Goal: Task Accomplishment & Management: Manage account settings

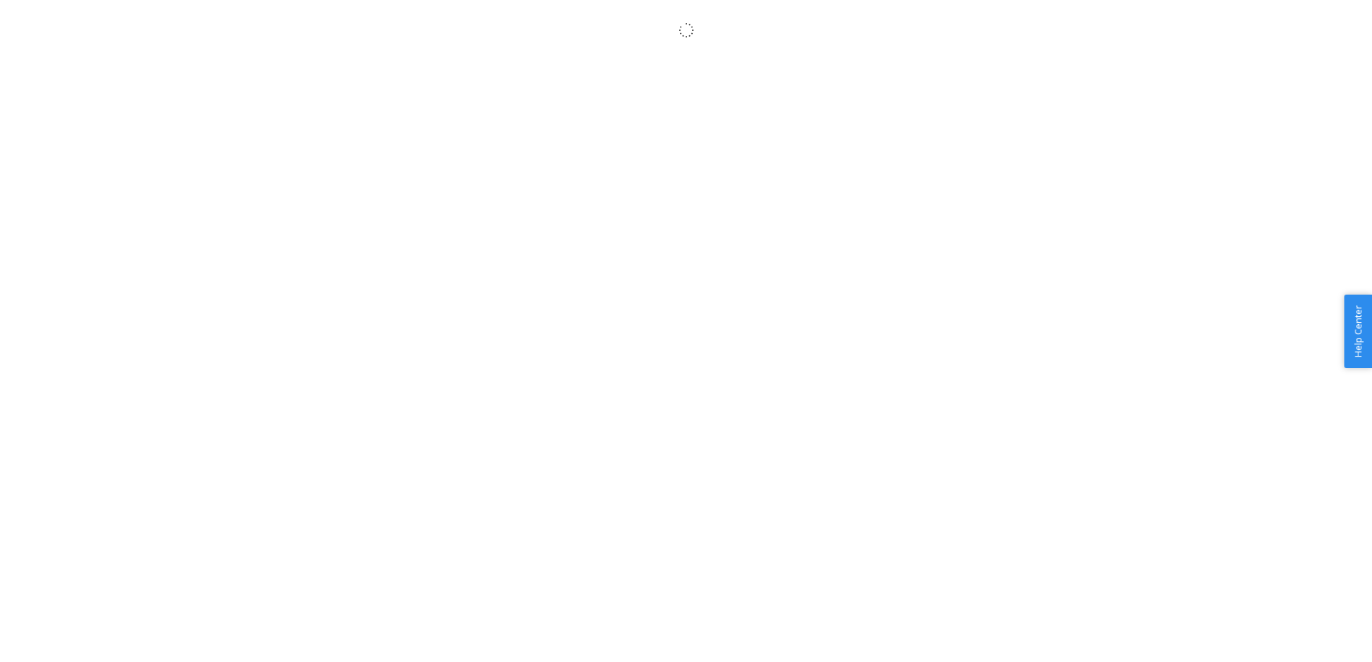
click at [603, 172] on body "× Help Center Username Get Started Inbounds Inventory Orders Billing Fast Tags …" at bounding box center [686, 347] width 1372 height 662
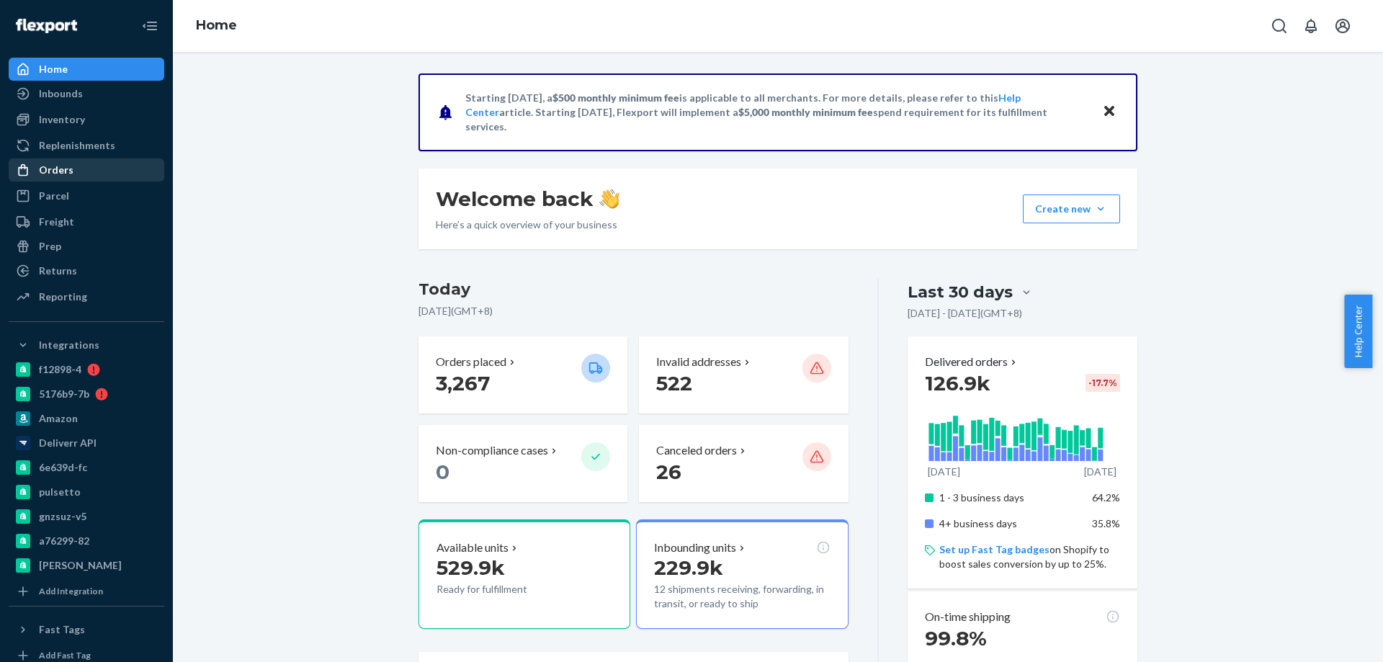
click at [37, 177] on div "Orders" at bounding box center [86, 170] width 153 height 20
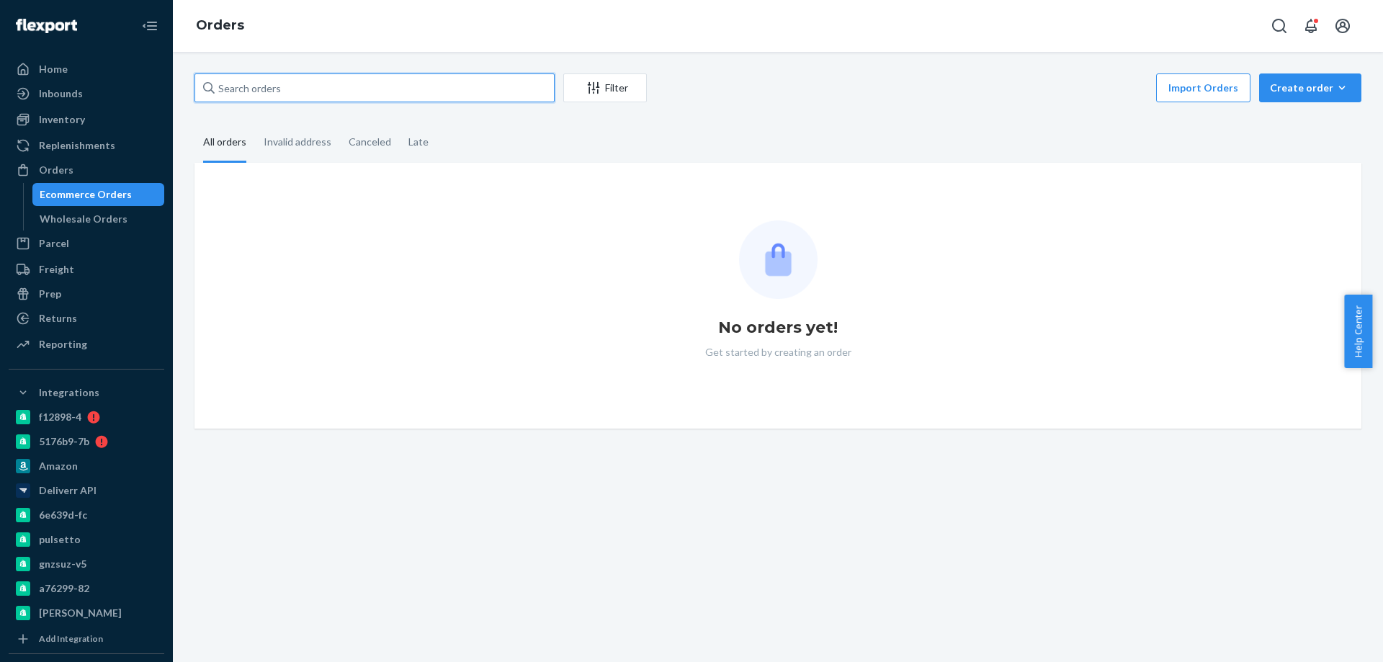
click at [273, 82] on input "text" at bounding box center [375, 87] width 360 height 29
paste input "3984243"
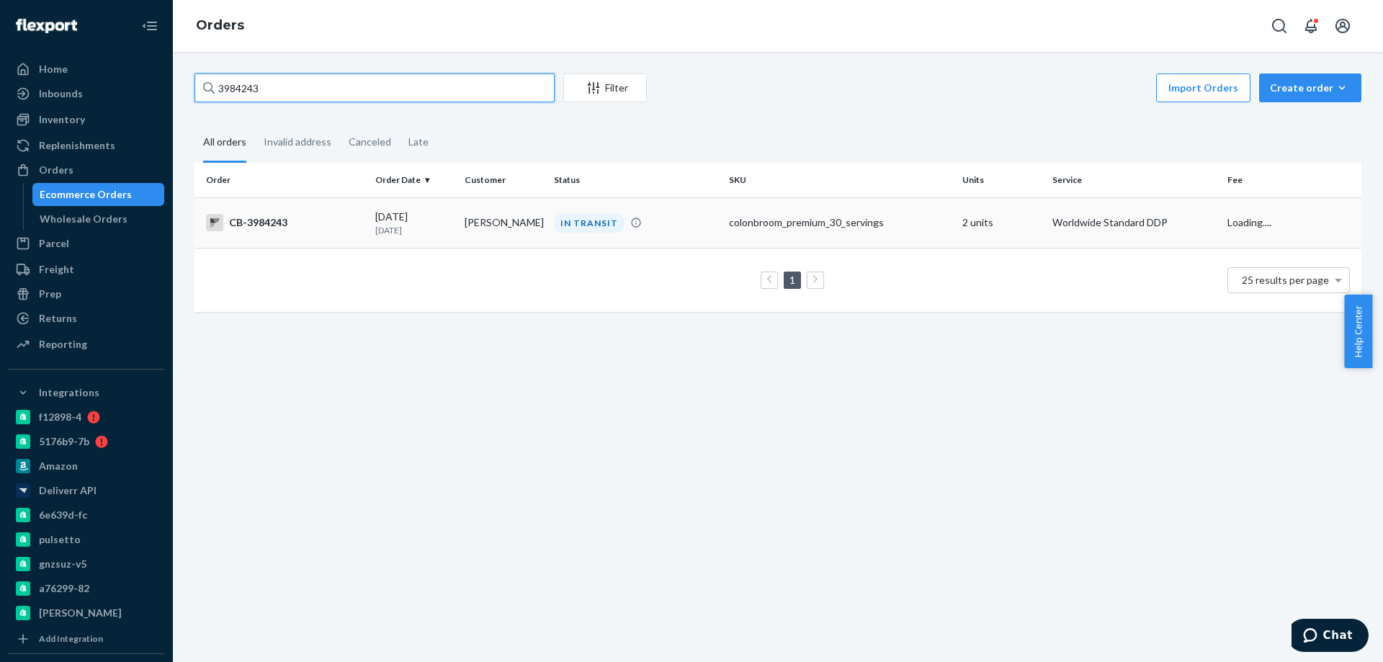
type input "3984243"
click at [497, 241] on td "[PERSON_NAME]" at bounding box center [503, 222] width 89 height 50
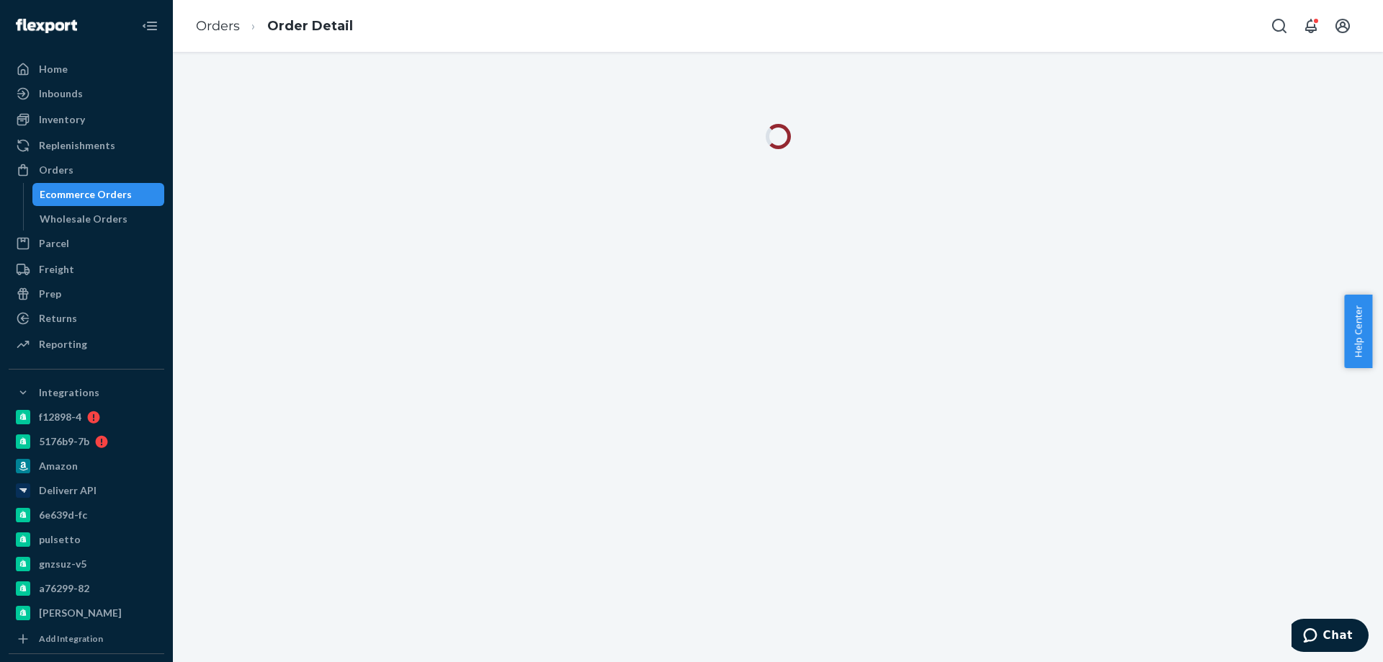
click at [577, 471] on div at bounding box center [778, 357] width 1210 height 610
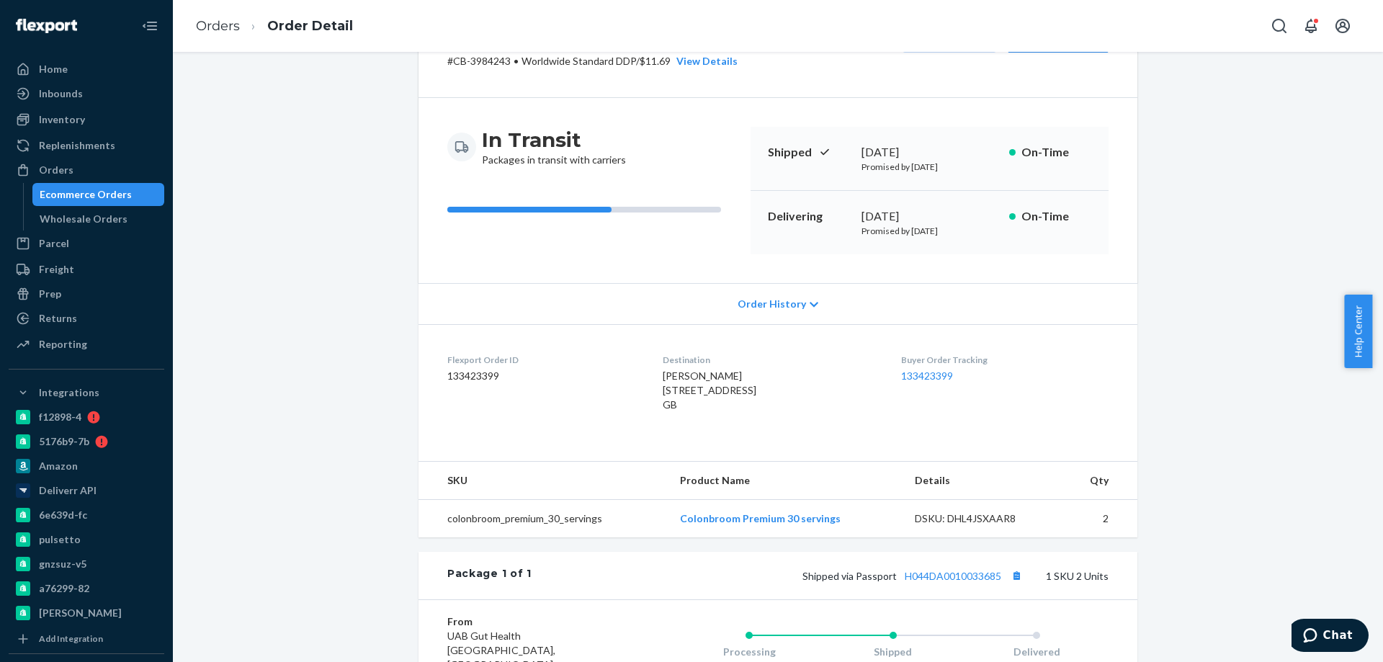
scroll to position [216, 0]
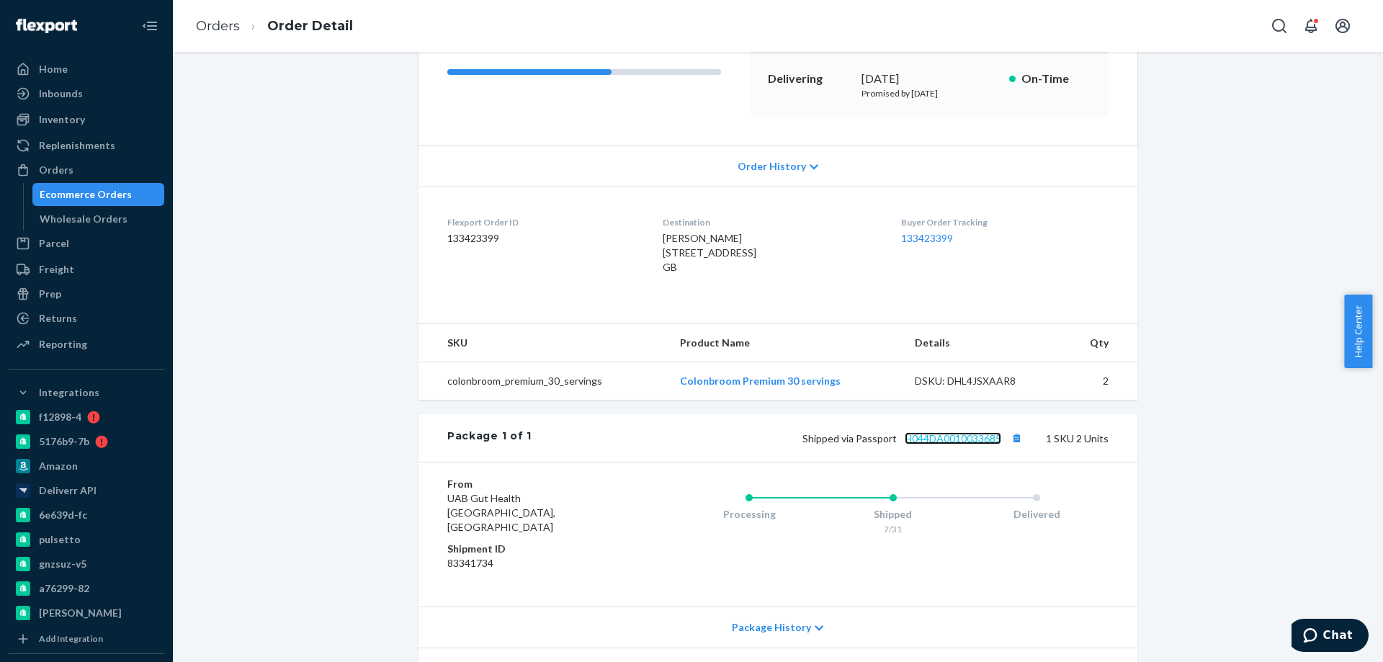
click at [973, 445] on link "H044DA0010033685" at bounding box center [953, 438] width 97 height 12
click at [124, 197] on div "Ecommerce Orders" at bounding box center [86, 194] width 92 height 14
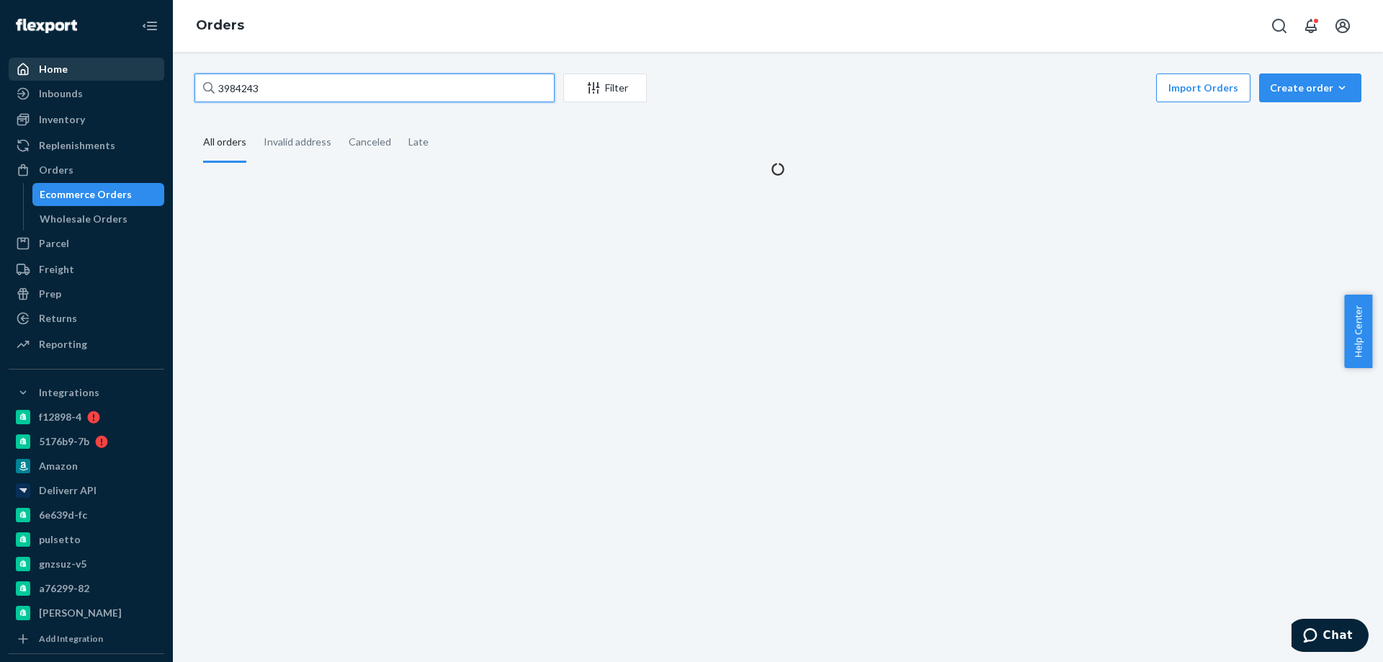
drag, startPoint x: 324, startPoint y: 93, endPoint x: 37, endPoint y: 63, distance: 288.3
click at [107, 78] on div "Home Inbounds Shipping Plans Problems Inventory Products Branded Packaging Repl…" at bounding box center [691, 331] width 1383 height 662
paste input "3975894"
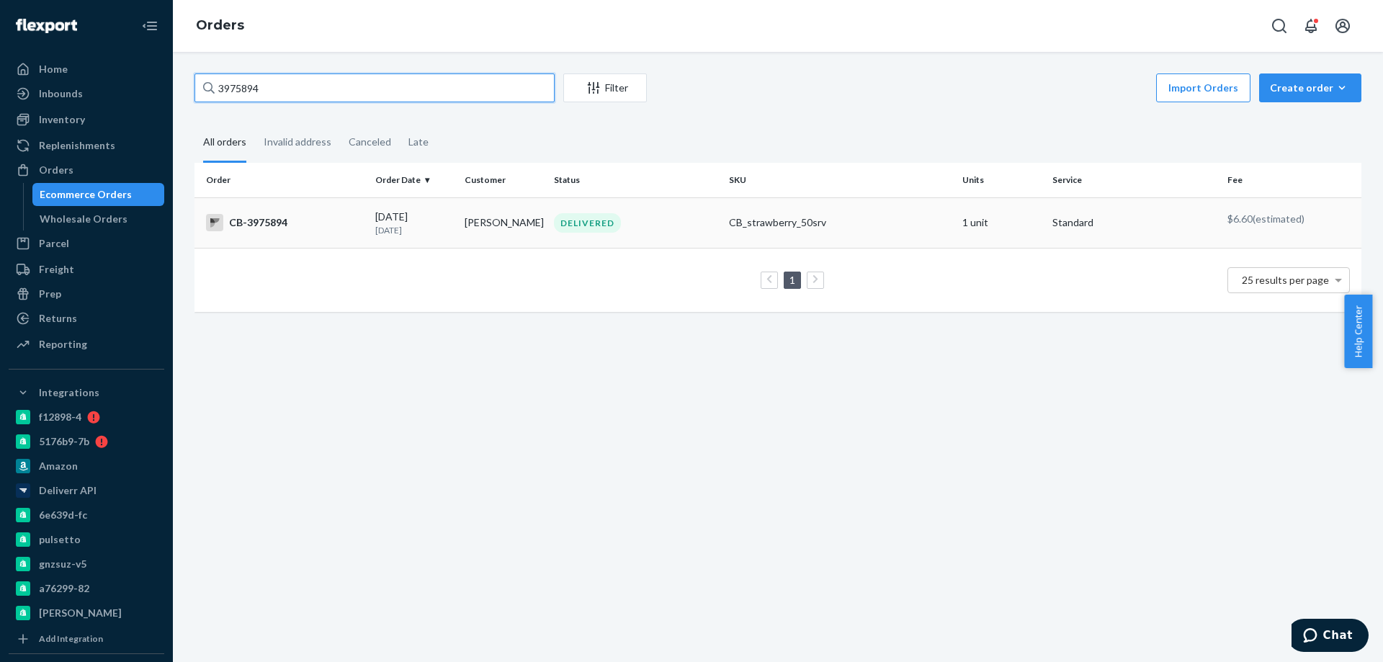
type input "3975894"
click at [425, 239] on td "[DATE] [DATE]" at bounding box center [414, 222] width 89 height 50
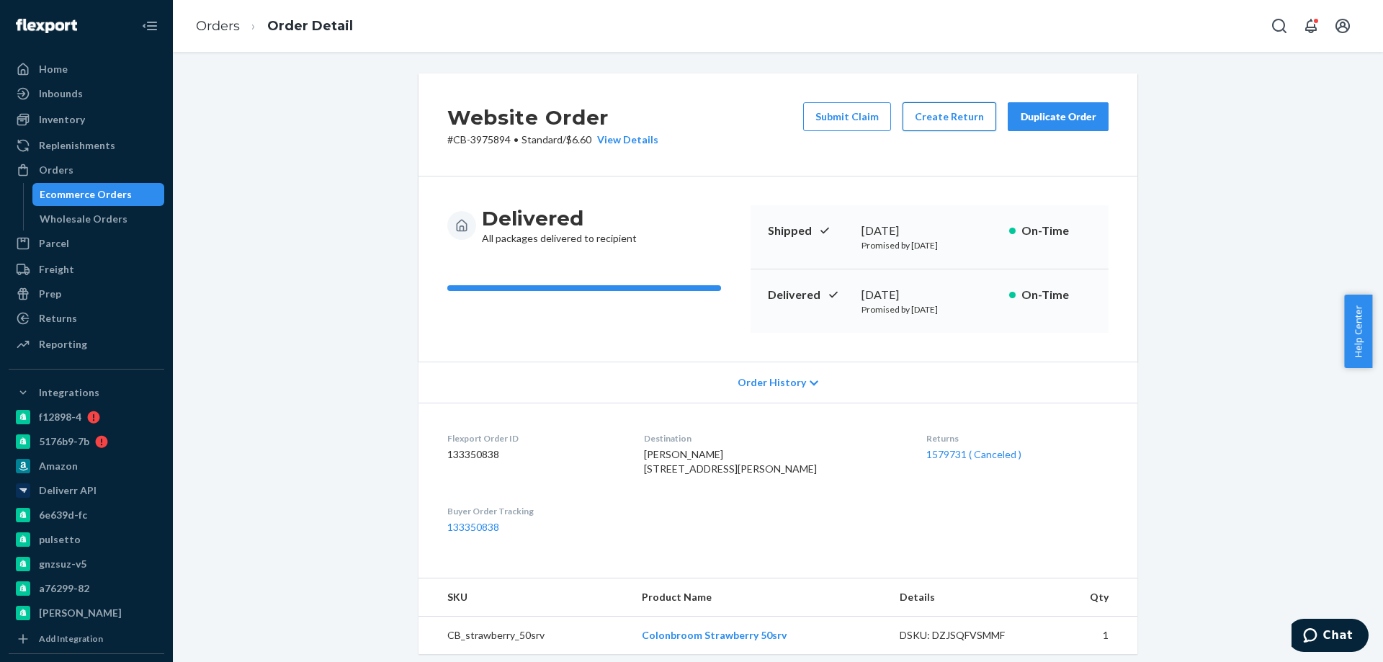
click at [932, 115] on button "Create Return" at bounding box center [950, 116] width 94 height 29
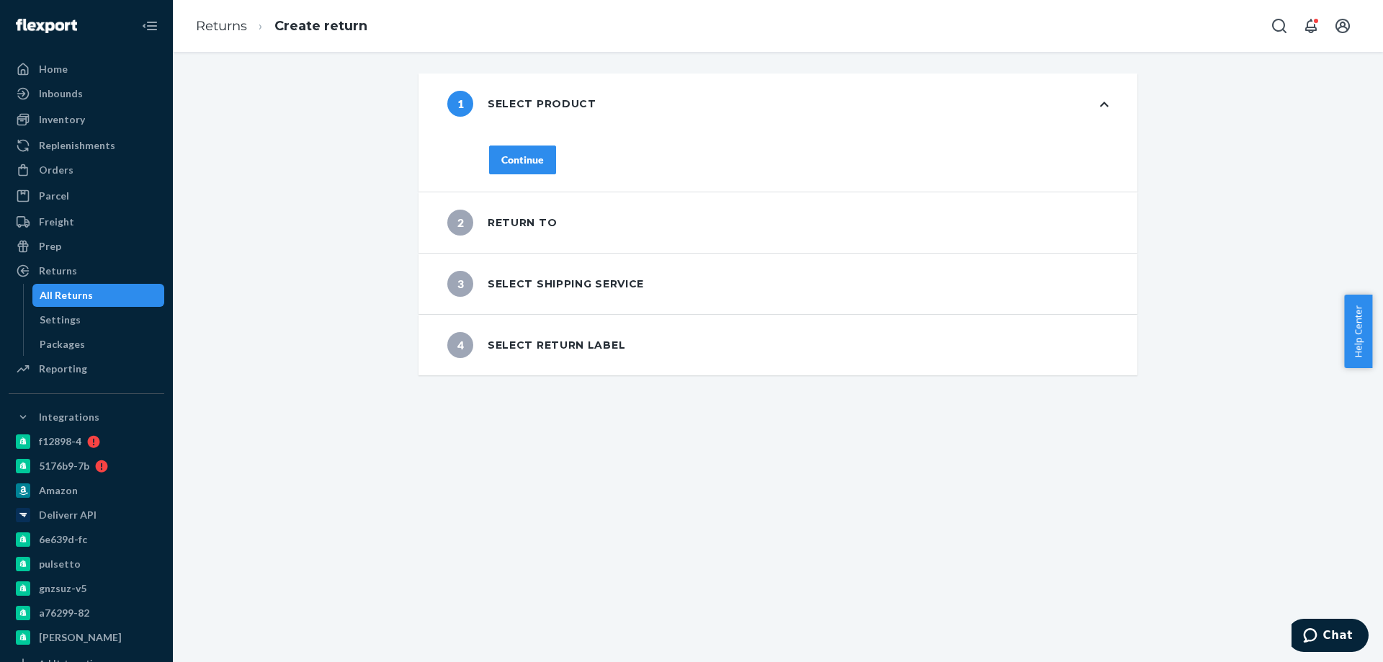
click at [526, 155] on div "Continue" at bounding box center [522, 160] width 43 height 14
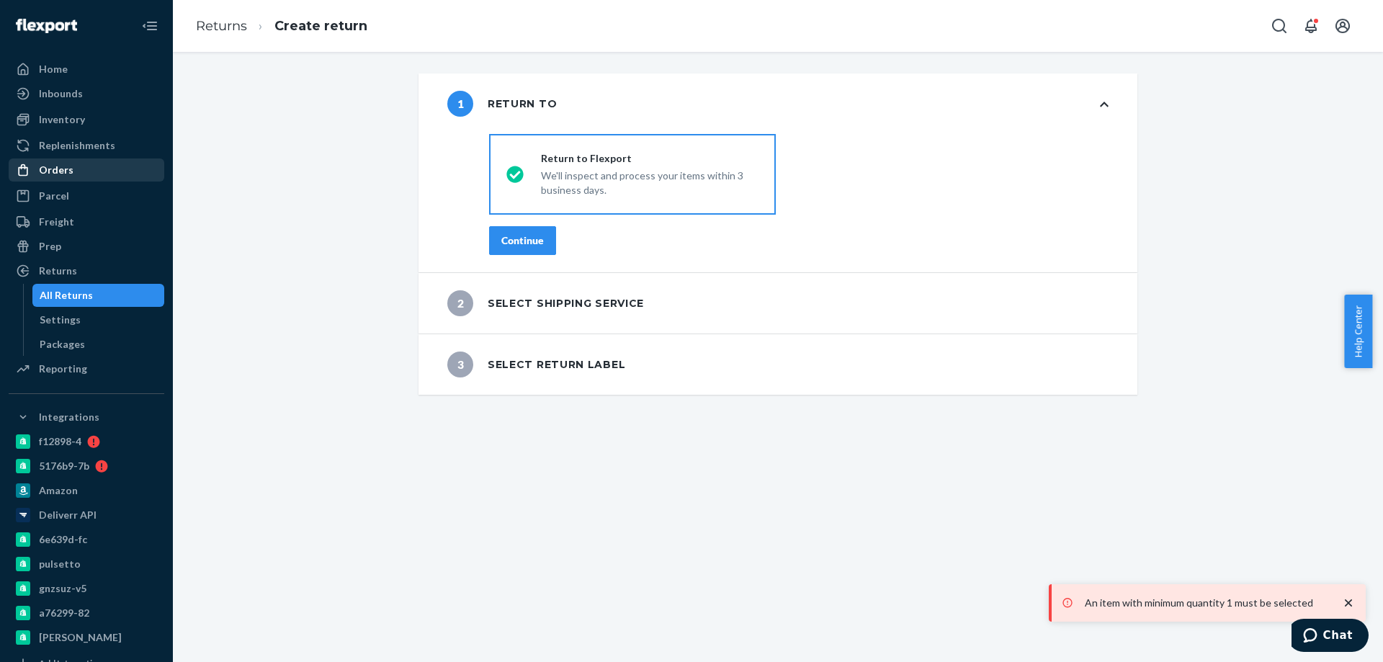
click at [83, 195] on div "Parcel" at bounding box center [86, 196] width 153 height 20
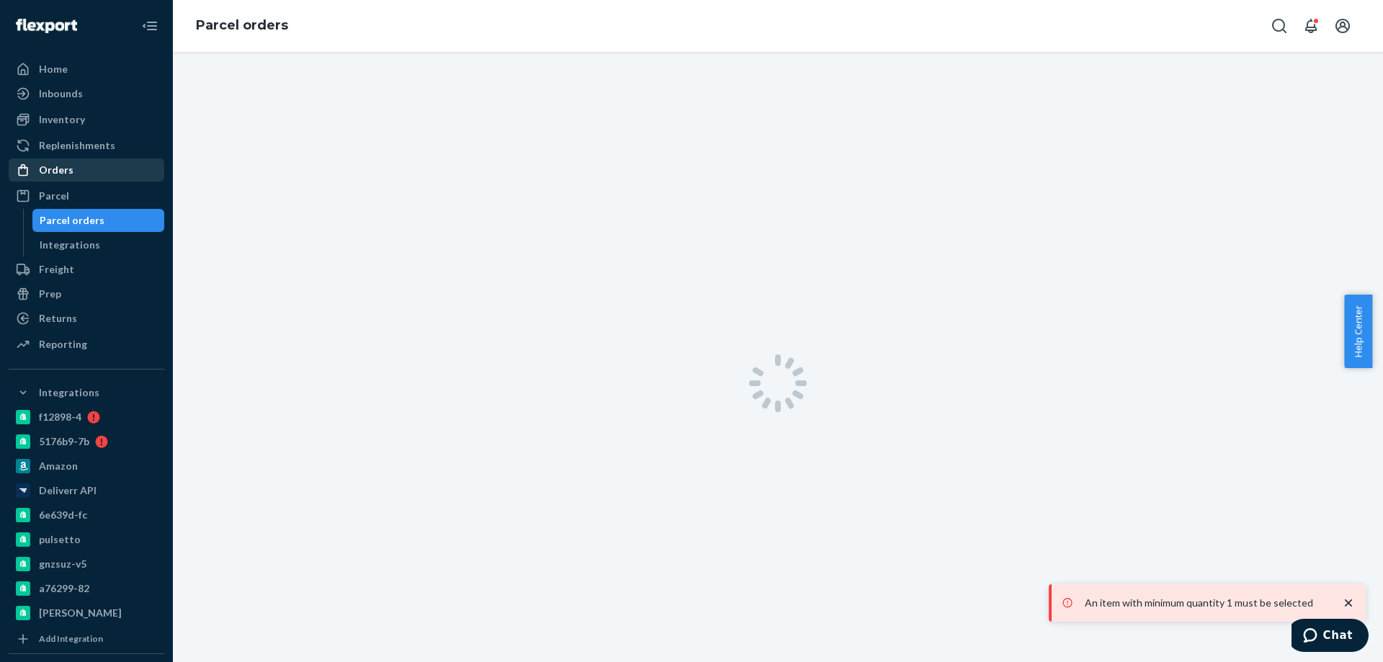
click at [90, 177] on div "Orders" at bounding box center [86, 170] width 153 height 20
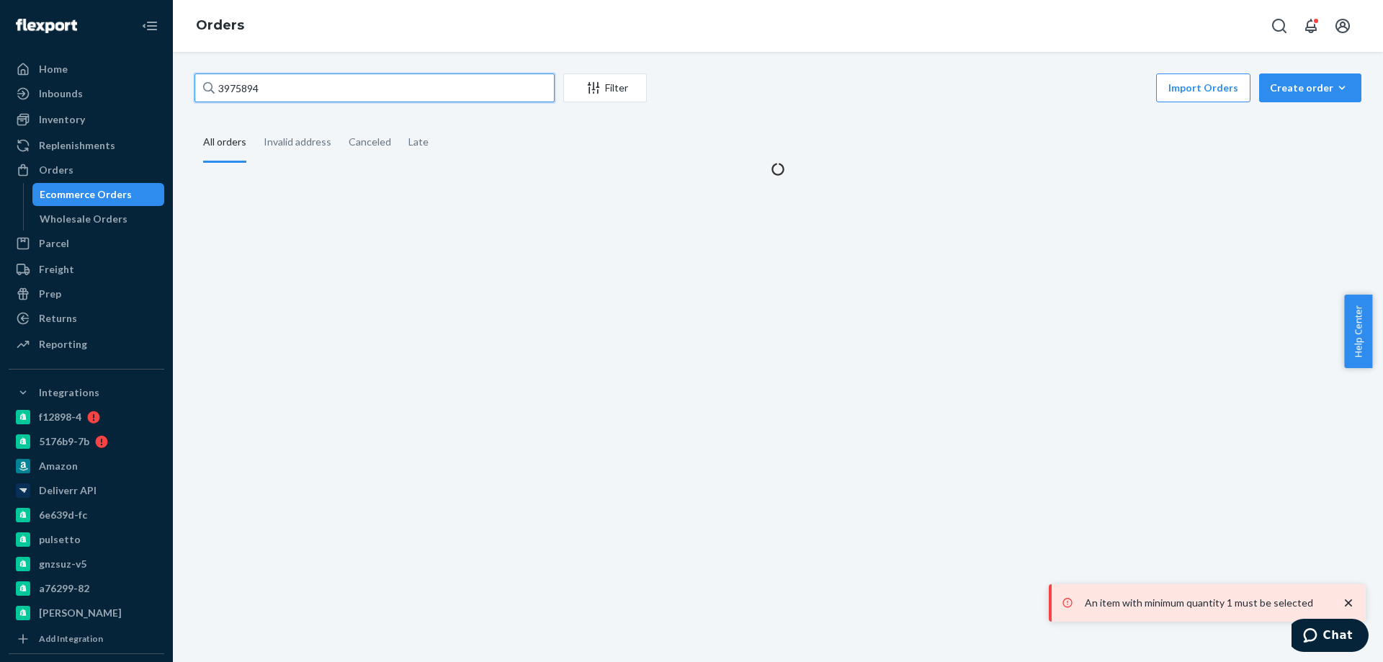
click at [299, 85] on input "3975894" at bounding box center [375, 87] width 360 height 29
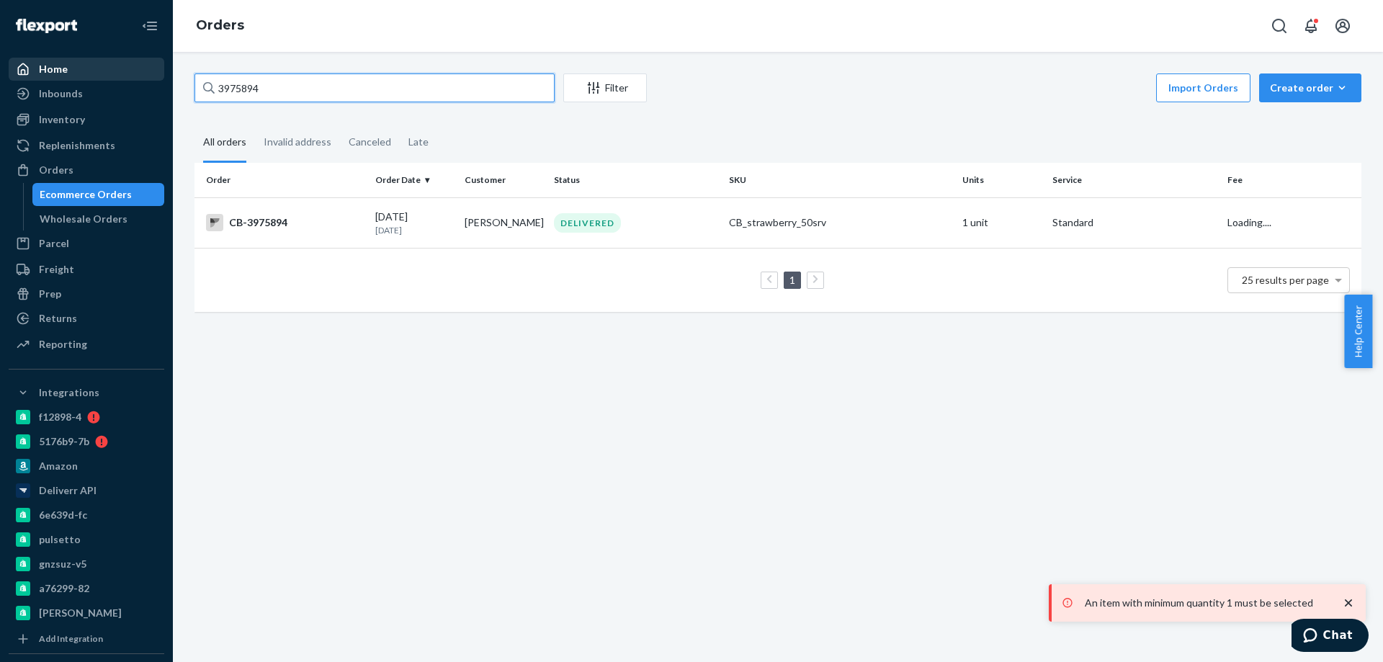
paste input "text"
drag, startPoint x: 280, startPoint y: 89, endPoint x: 9, endPoint y: 60, distance: 271.7
click at [13, 63] on div "Home Inbounds Shipping Plans Problems Inventory Products Branded Packaging Repl…" at bounding box center [691, 331] width 1383 height 662
type input "3975894"
click at [428, 205] on td "[DATE] [DATE]" at bounding box center [414, 222] width 89 height 50
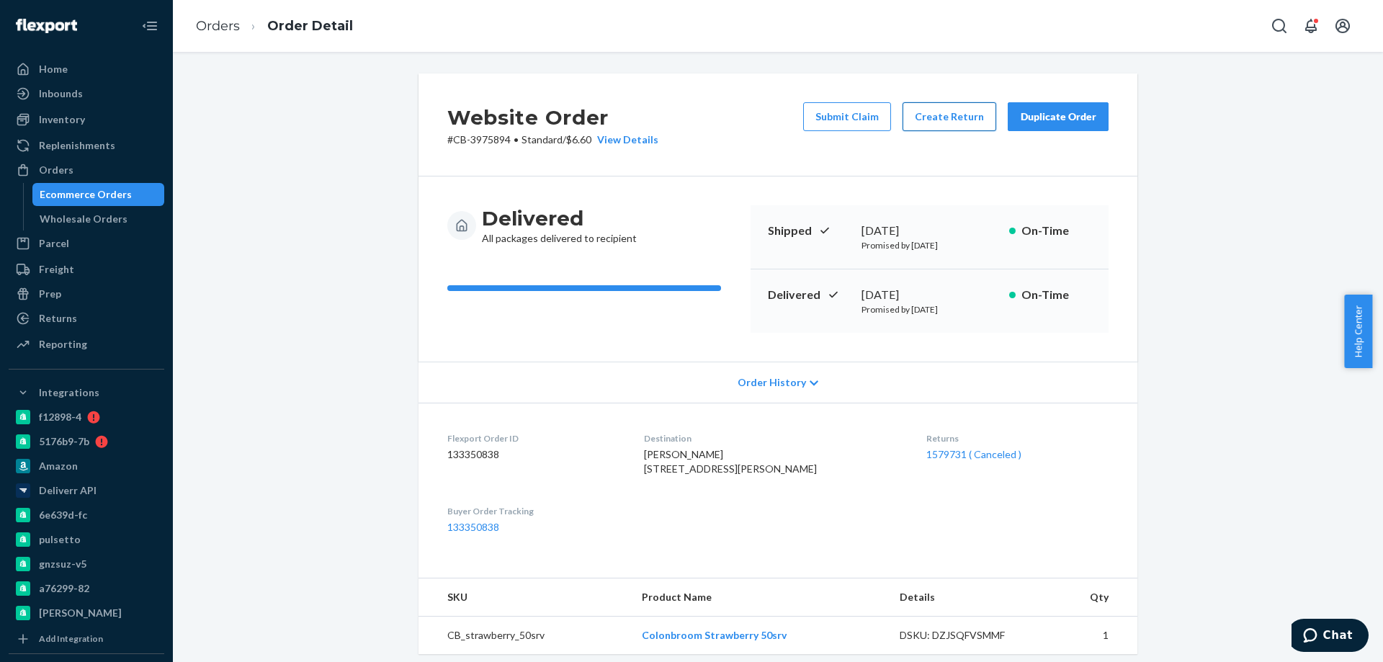
click at [956, 128] on button "Create Return" at bounding box center [950, 116] width 94 height 29
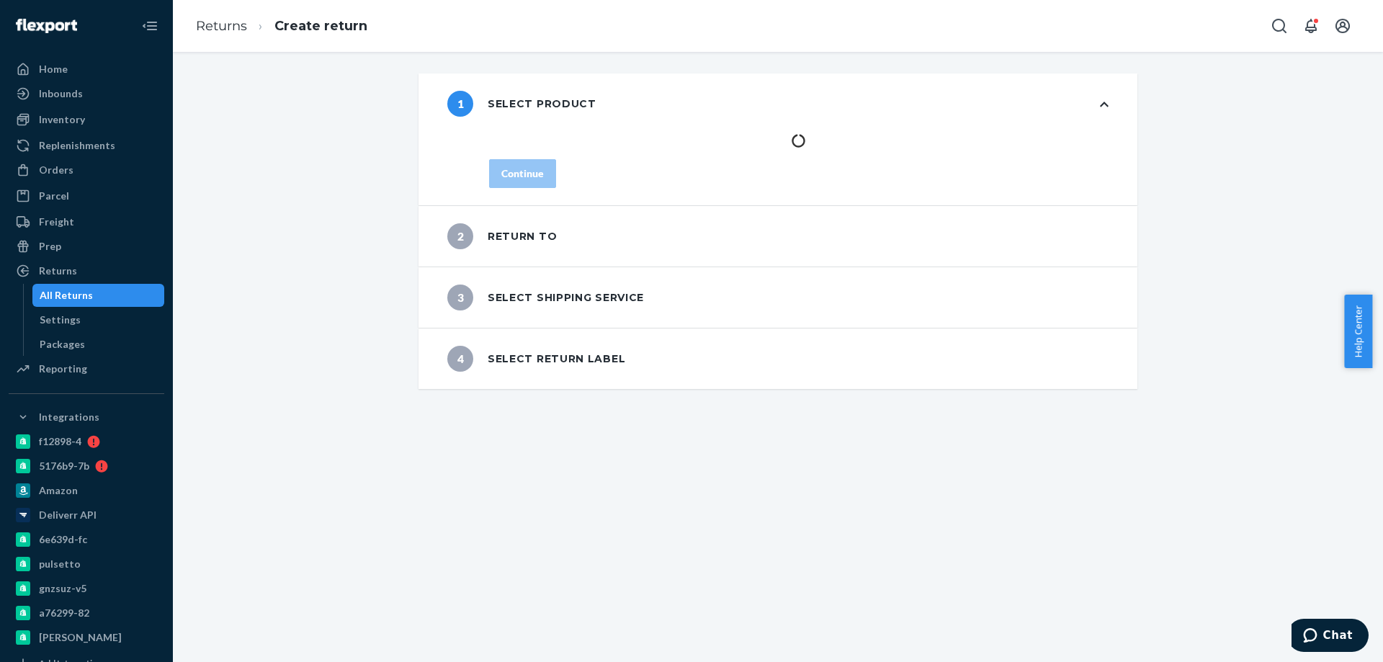
click at [514, 175] on div "Continue" at bounding box center [798, 169] width 677 height 71
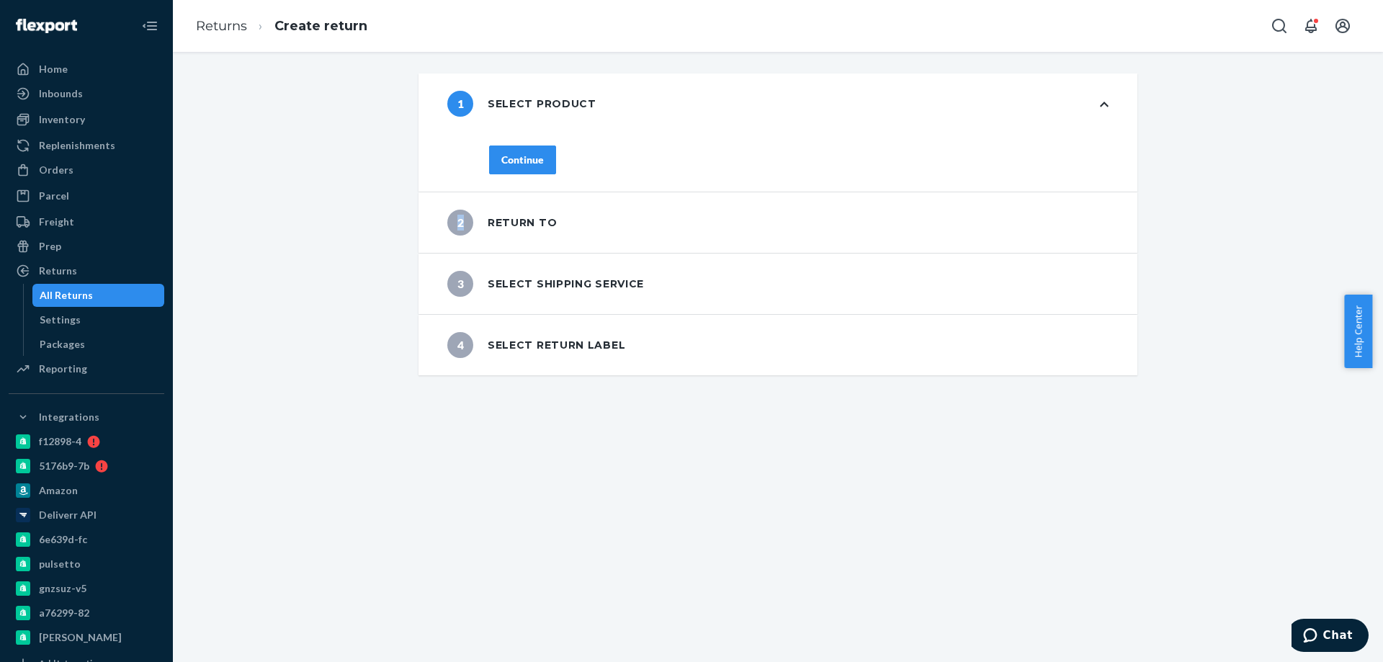
click at [514, 174] on div "Continue" at bounding box center [798, 169] width 677 height 46
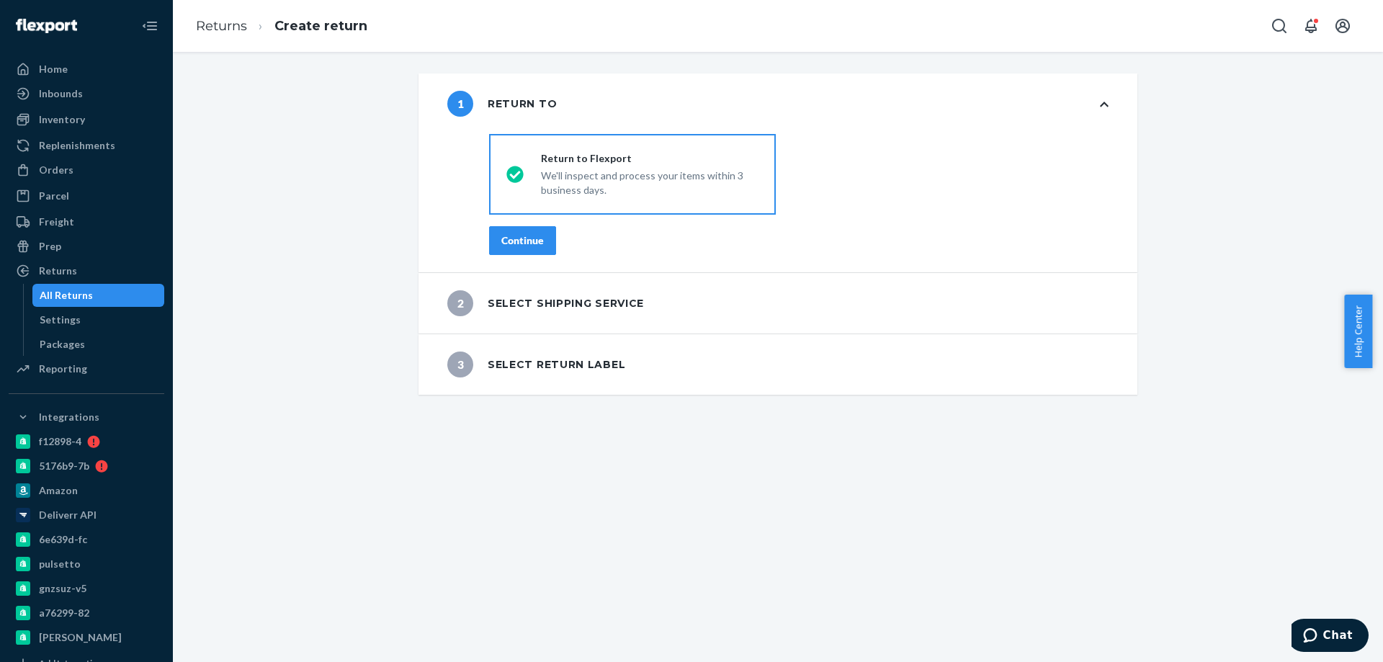
click at [517, 164] on label "Return to Flexport We'll inspect and process your items within 3 business days." at bounding box center [632, 174] width 287 height 81
click at [516, 170] on input "Return to Flexport We'll inspect and process your items within 3 business days." at bounding box center [510, 174] width 9 height 9
click at [507, 231] on button "Continue" at bounding box center [522, 240] width 67 height 29
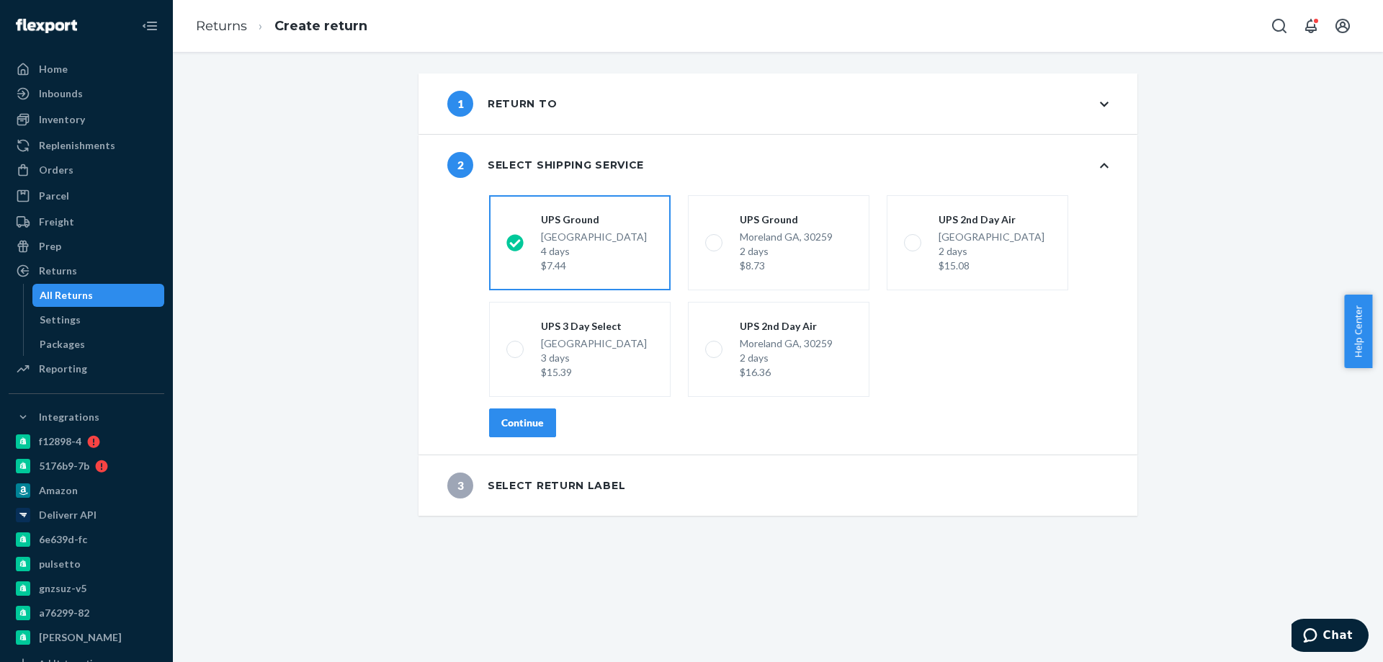
click at [514, 424] on div "Continue" at bounding box center [522, 423] width 43 height 14
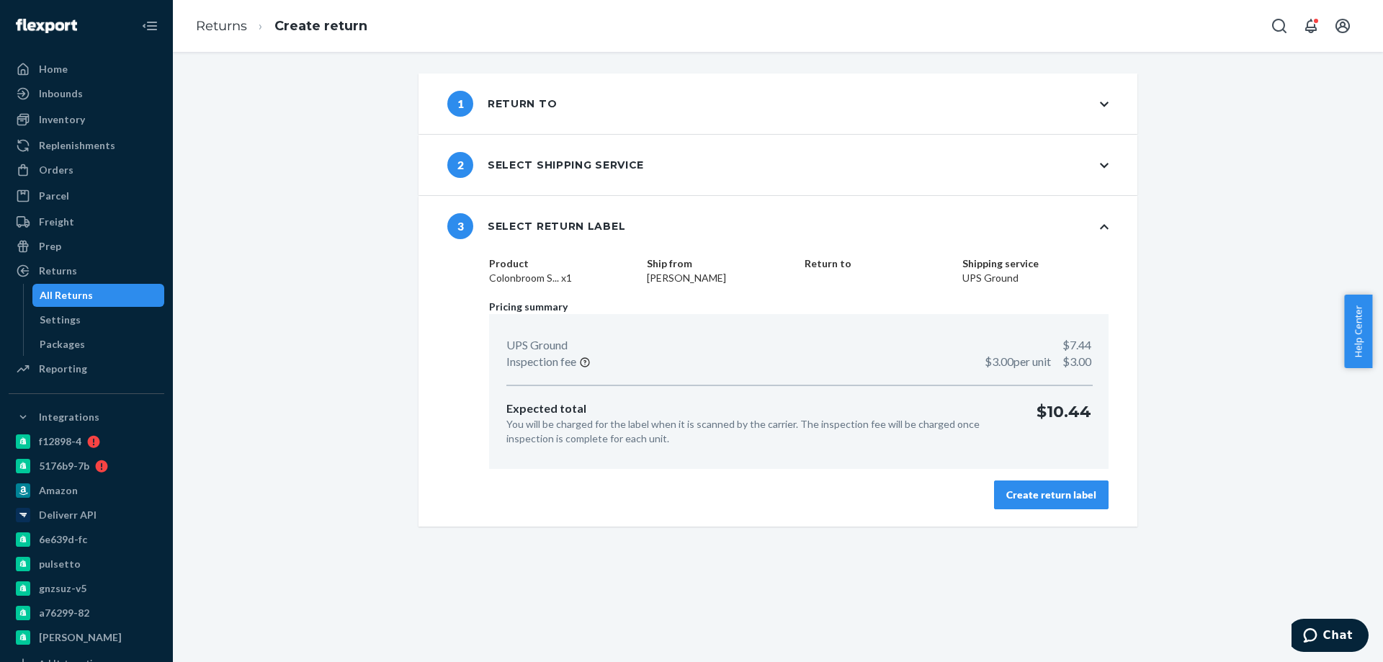
click at [1057, 486] on button "Create return label" at bounding box center [1051, 495] width 115 height 29
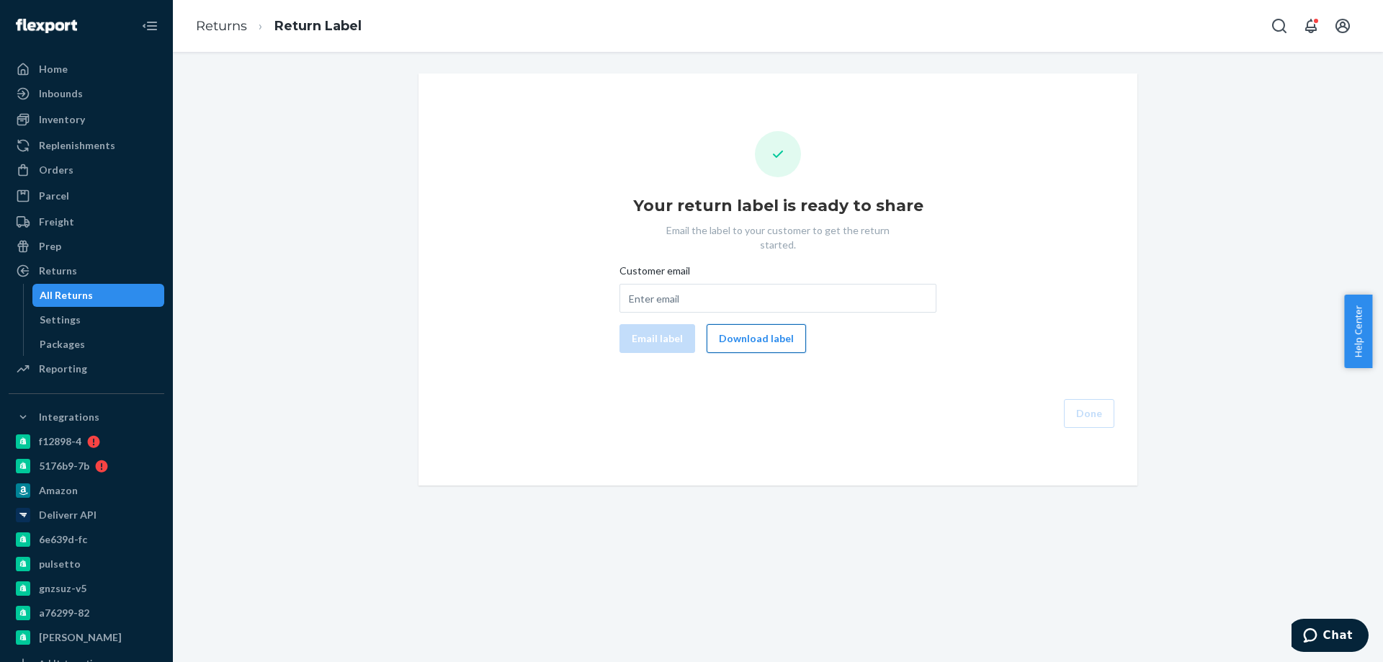
click at [736, 326] on button "Download label" at bounding box center [756, 338] width 99 height 29
click at [79, 173] on div "Orders" at bounding box center [86, 170] width 153 height 20
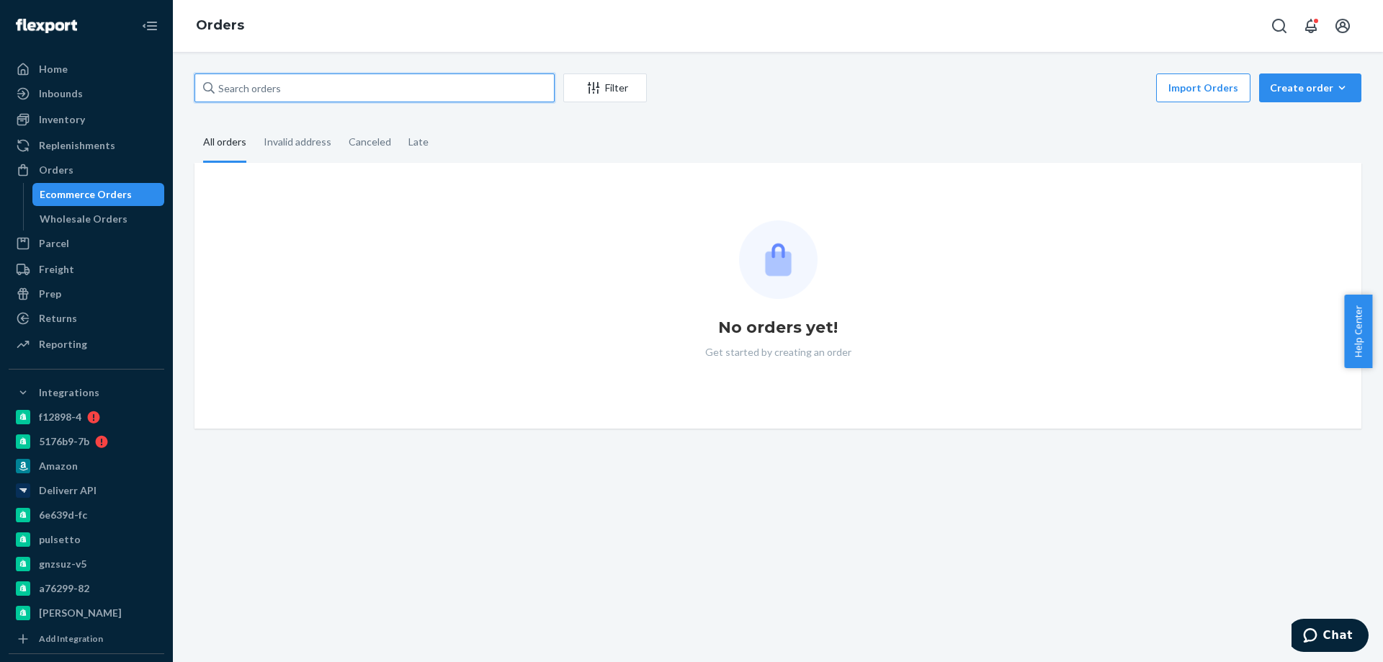
click at [240, 74] on input "text" at bounding box center [375, 87] width 360 height 29
paste input "Selected Resources ID Project Amount Tax Discount Status Type Source Order Para…"
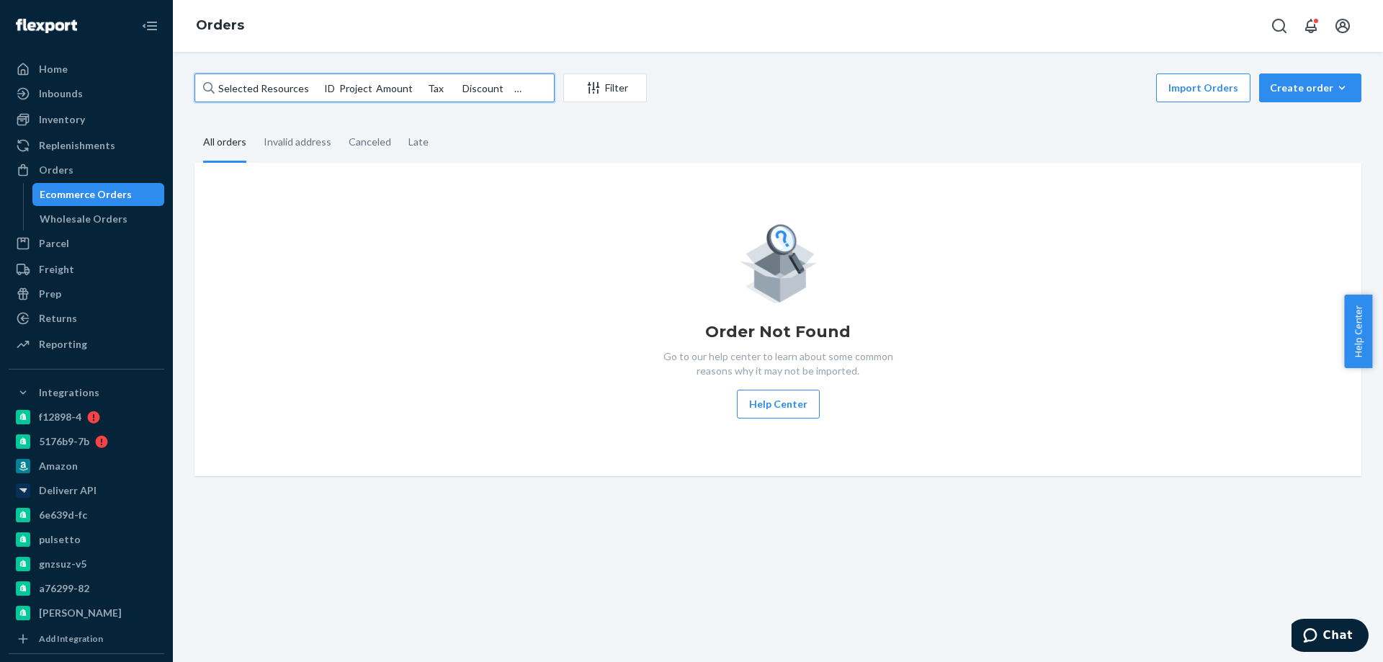
click at [303, 84] on input "Selected Resources ID Project Amount Tax Discount Status Type Source Order Para…" at bounding box center [375, 87] width 360 height 29
click at [303, 83] on input "Selected Resources ID Project Amount Tax Discount Status Type Source Order Para…" at bounding box center [375, 87] width 360 height 29
paste input "text"
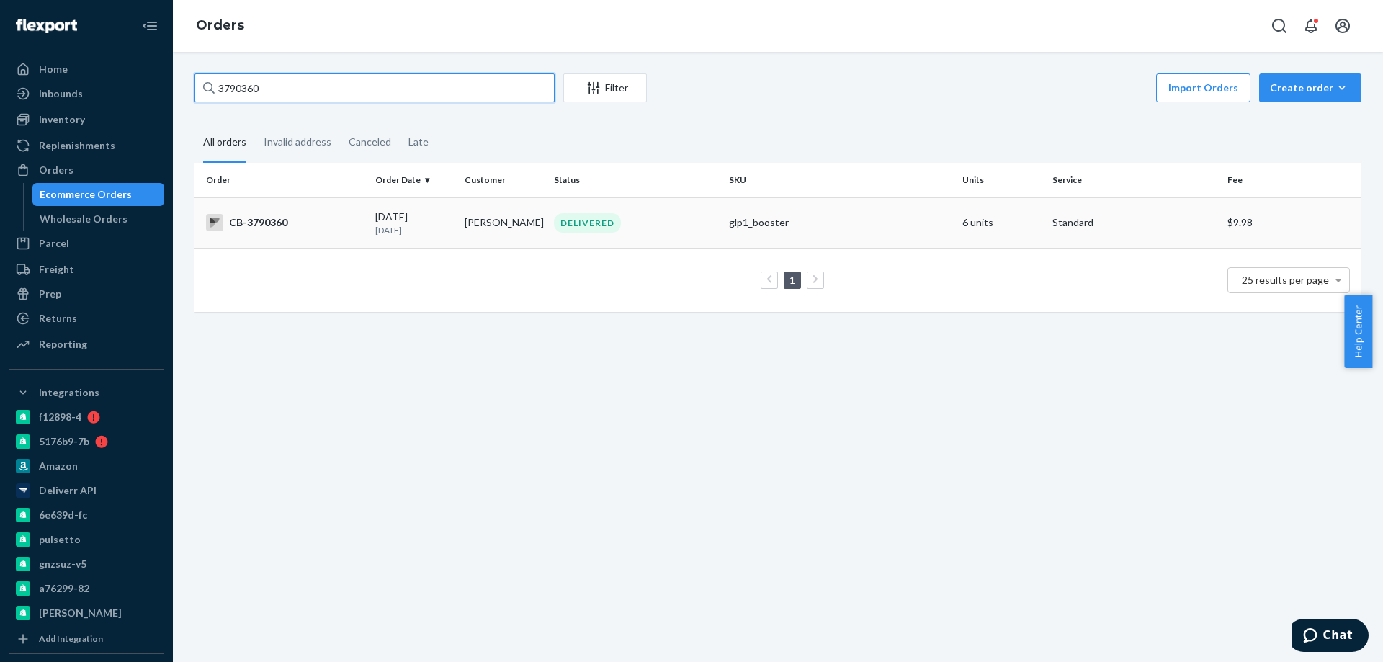
type input "3790360"
click at [459, 232] on td "LORRAINE BLAKE" at bounding box center [503, 222] width 89 height 50
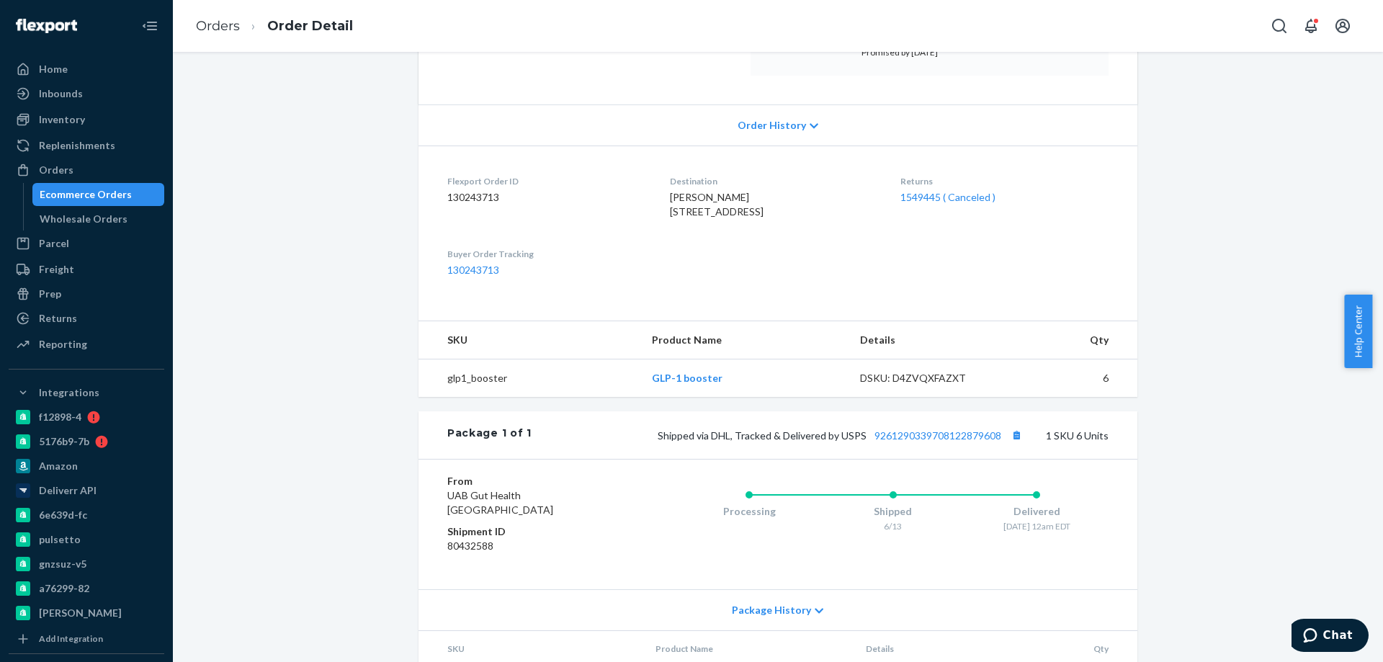
scroll to position [346, 0]
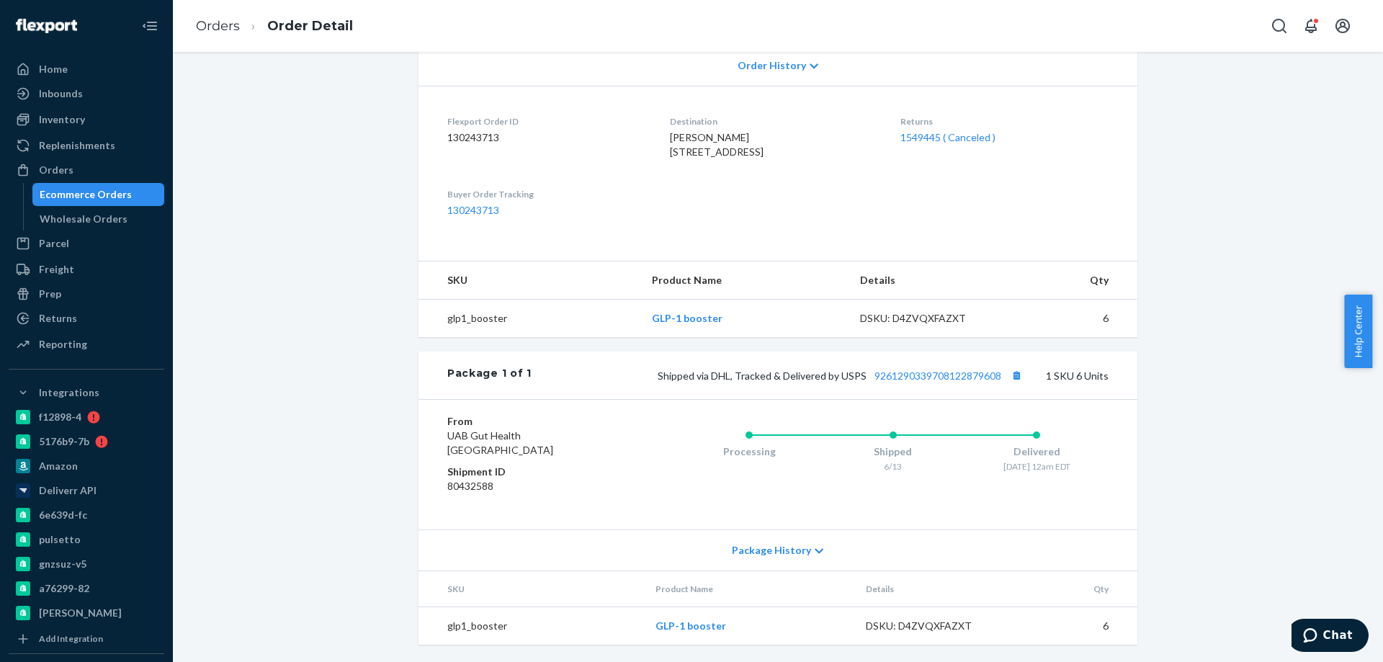
click at [338, 298] on div "Website Order # CB-3790360 • Standard / $9.98 View Details Create Return Duplic…" at bounding box center [778, 209] width 1189 height 906
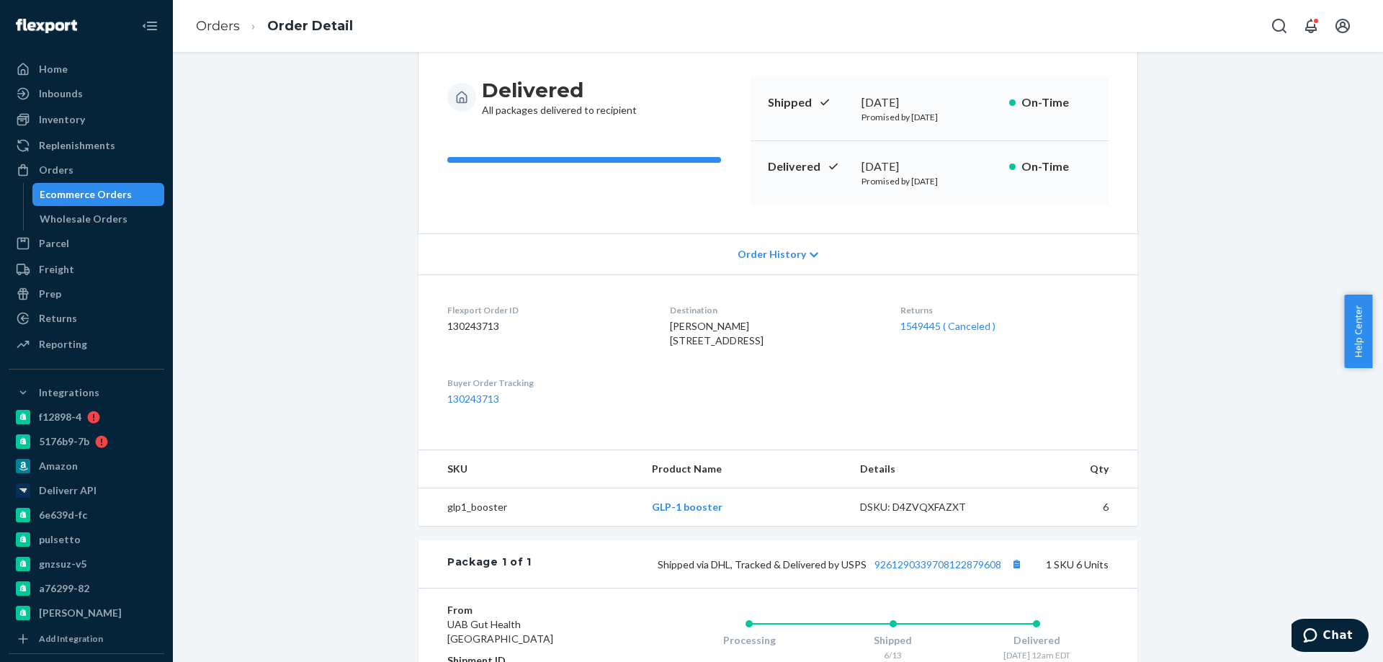
scroll to position [0, 0]
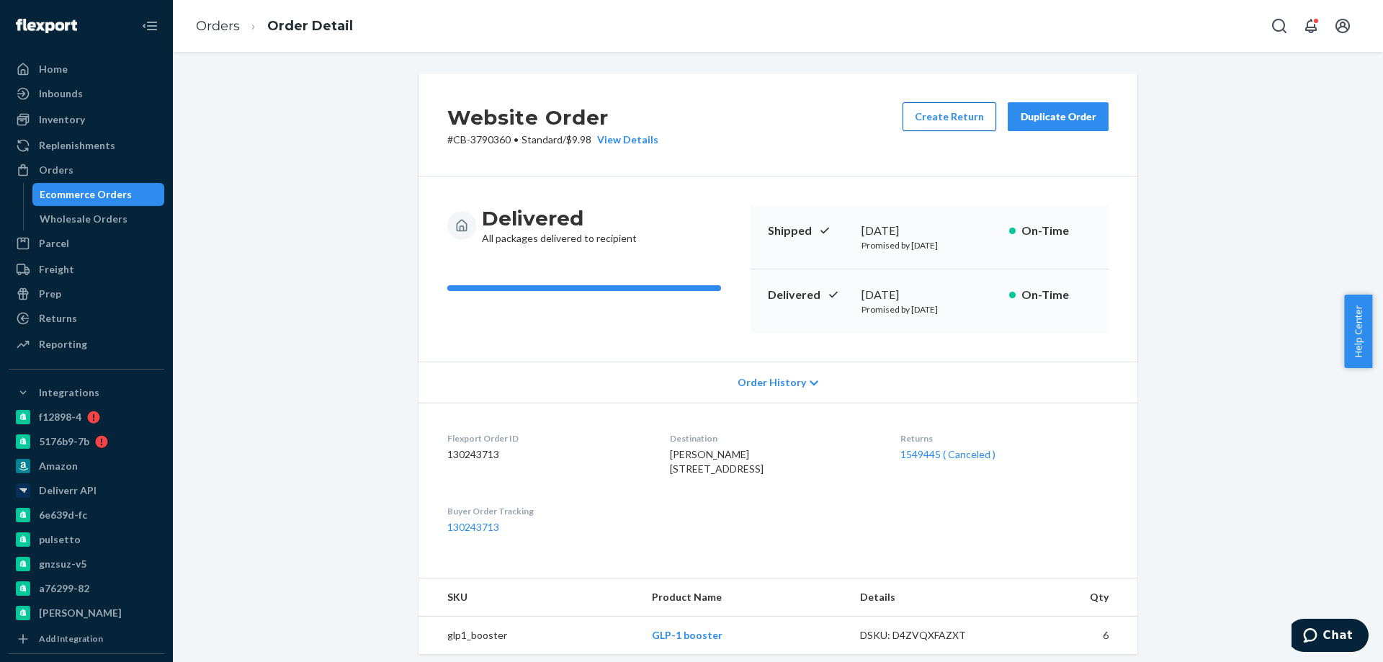
click at [939, 117] on button "Create Return" at bounding box center [950, 116] width 94 height 29
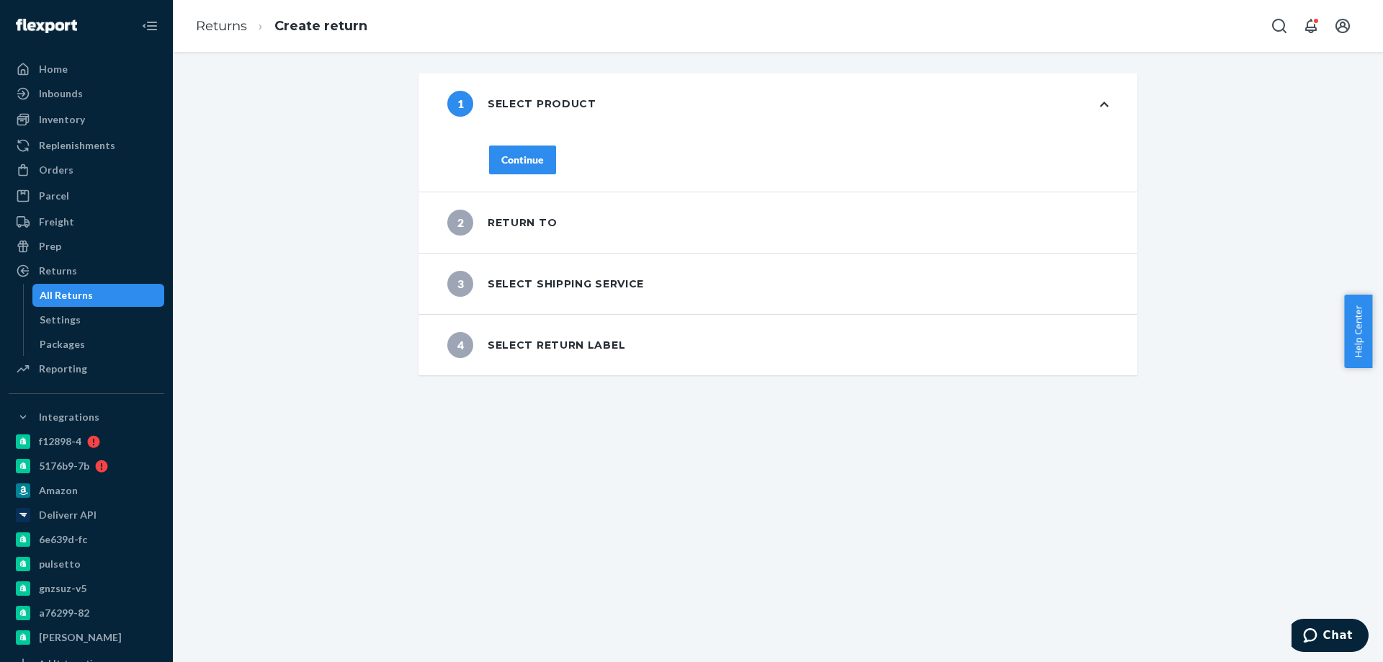
click at [507, 166] on div "Continue" at bounding box center [522, 160] width 43 height 14
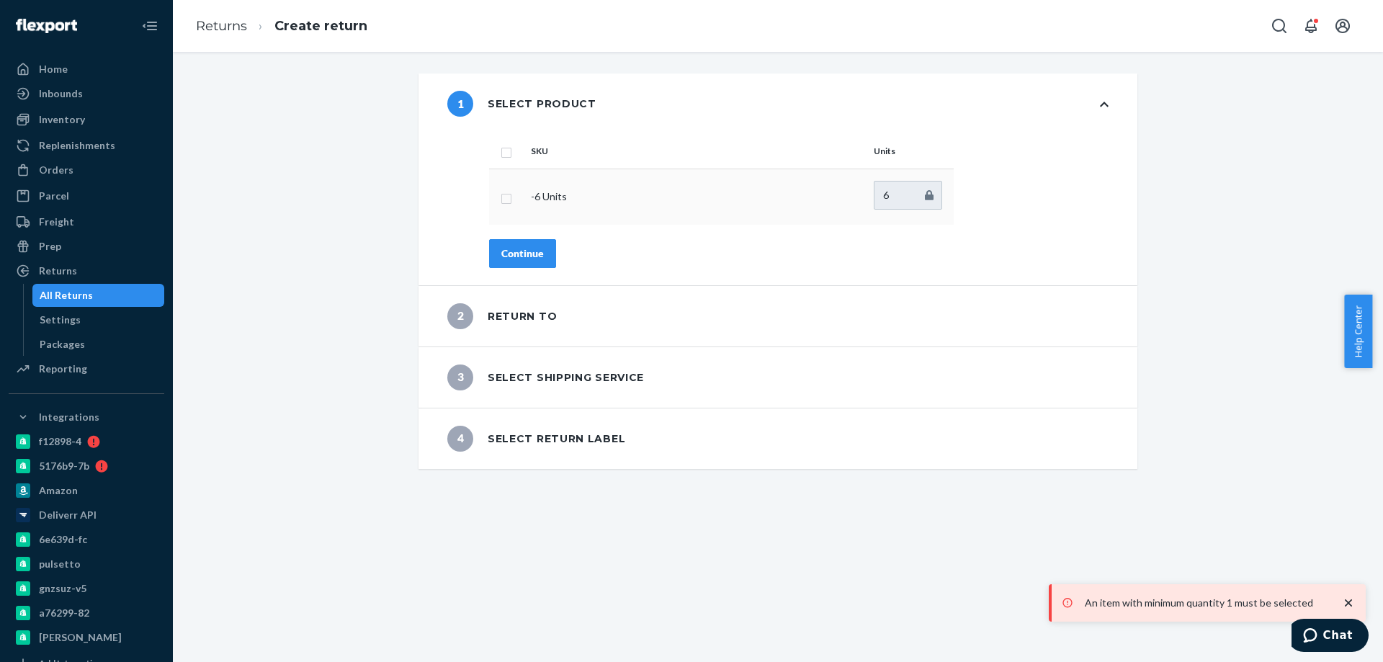
click at [501, 196] on input "checkbox" at bounding box center [507, 196] width 12 height 15
checkbox input "true"
click at [513, 245] on button "Continue" at bounding box center [522, 253] width 67 height 29
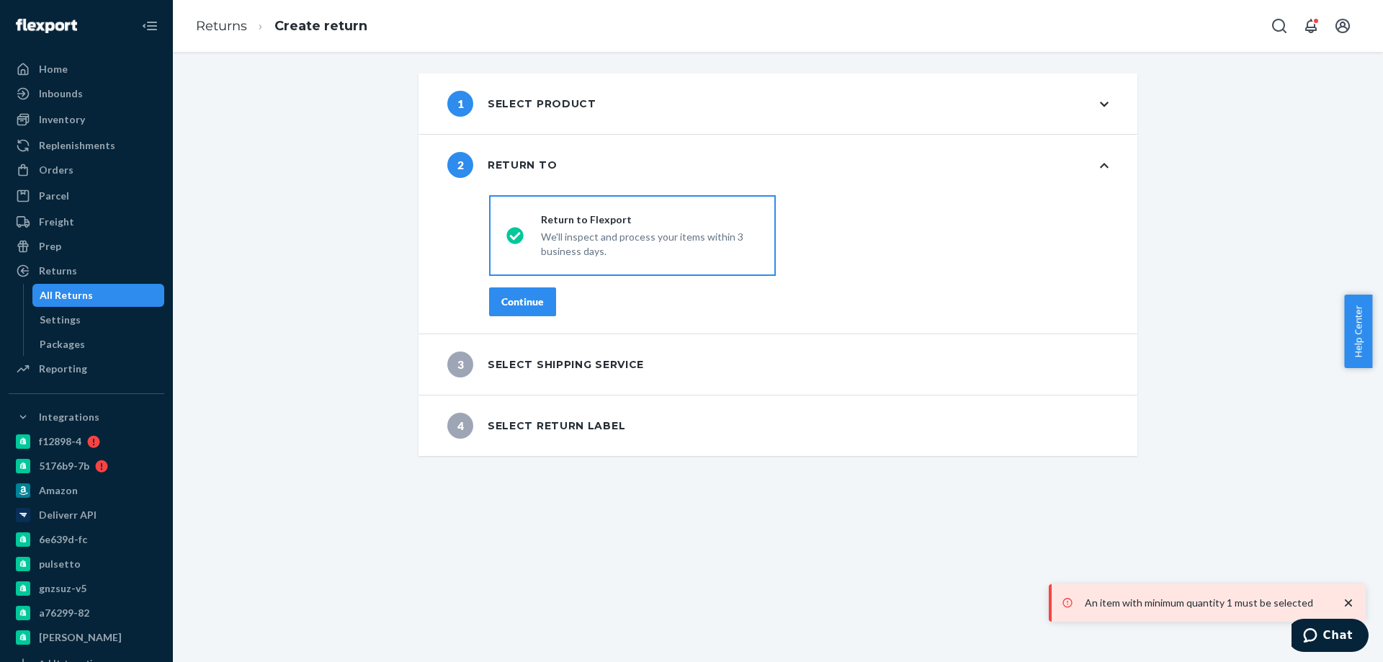
click at [524, 309] on button "Continue" at bounding box center [522, 301] width 67 height 29
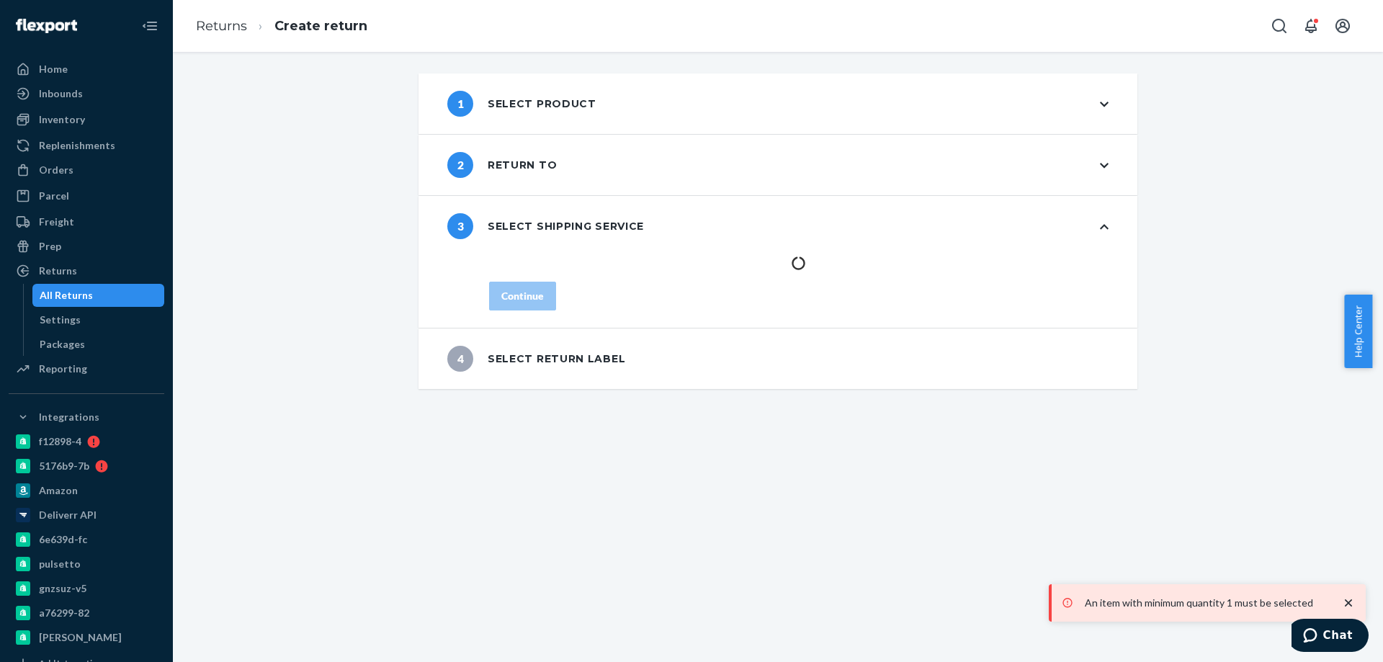
click at [581, 558] on div "1 Select product 2 Return to 3 Select shipping service Continue 4 Select return…" at bounding box center [778, 357] width 1210 height 610
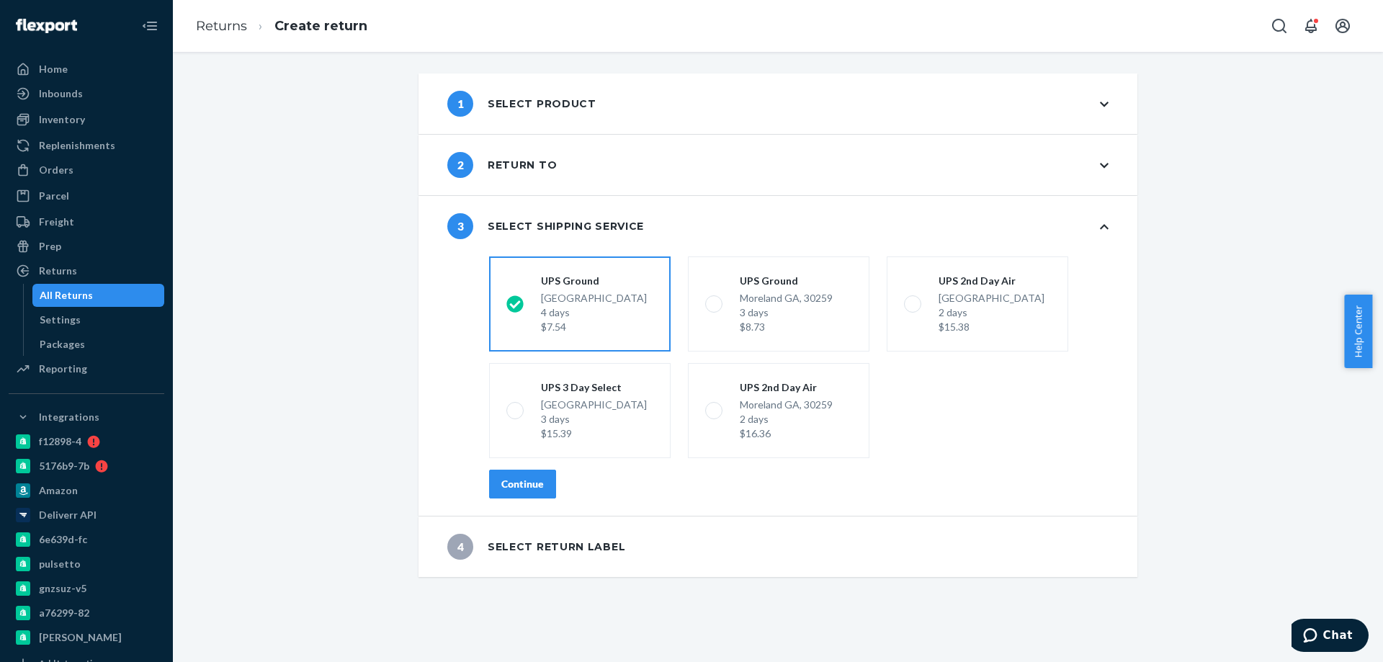
click at [502, 481] on div "Continue" at bounding box center [522, 484] width 43 height 14
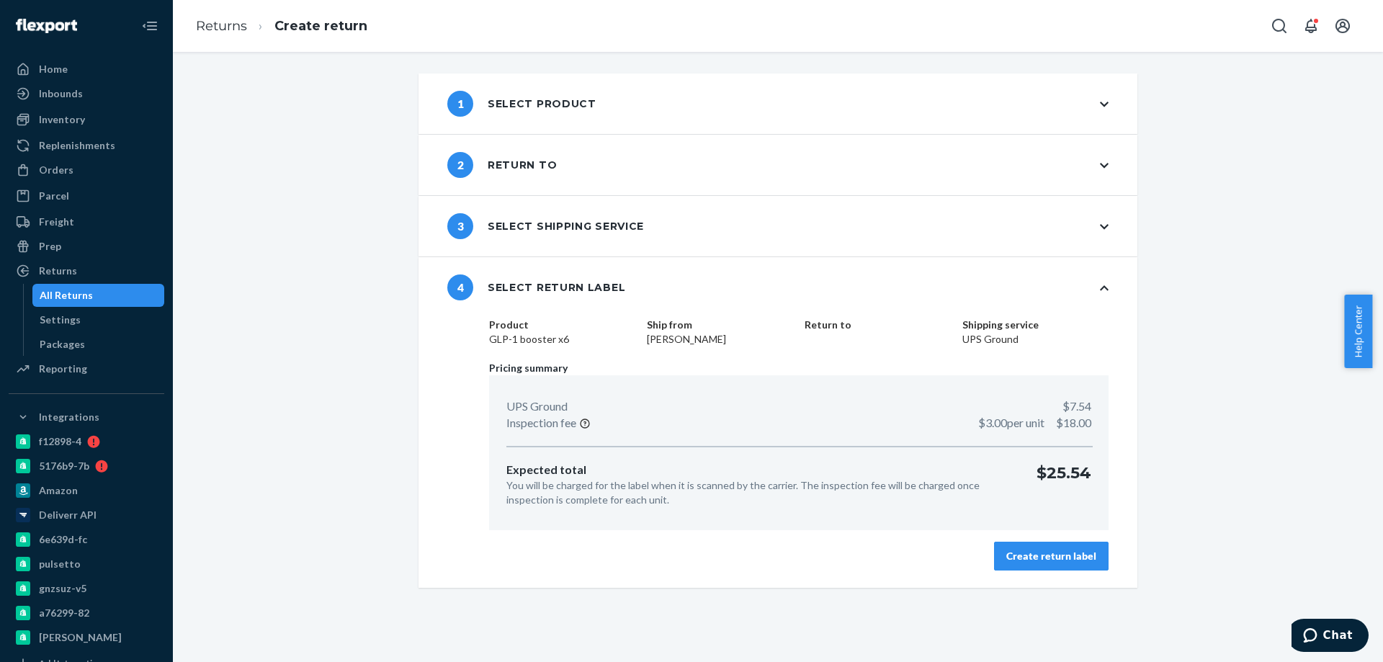
click at [1053, 557] on div "Create return label" at bounding box center [1051, 556] width 90 height 14
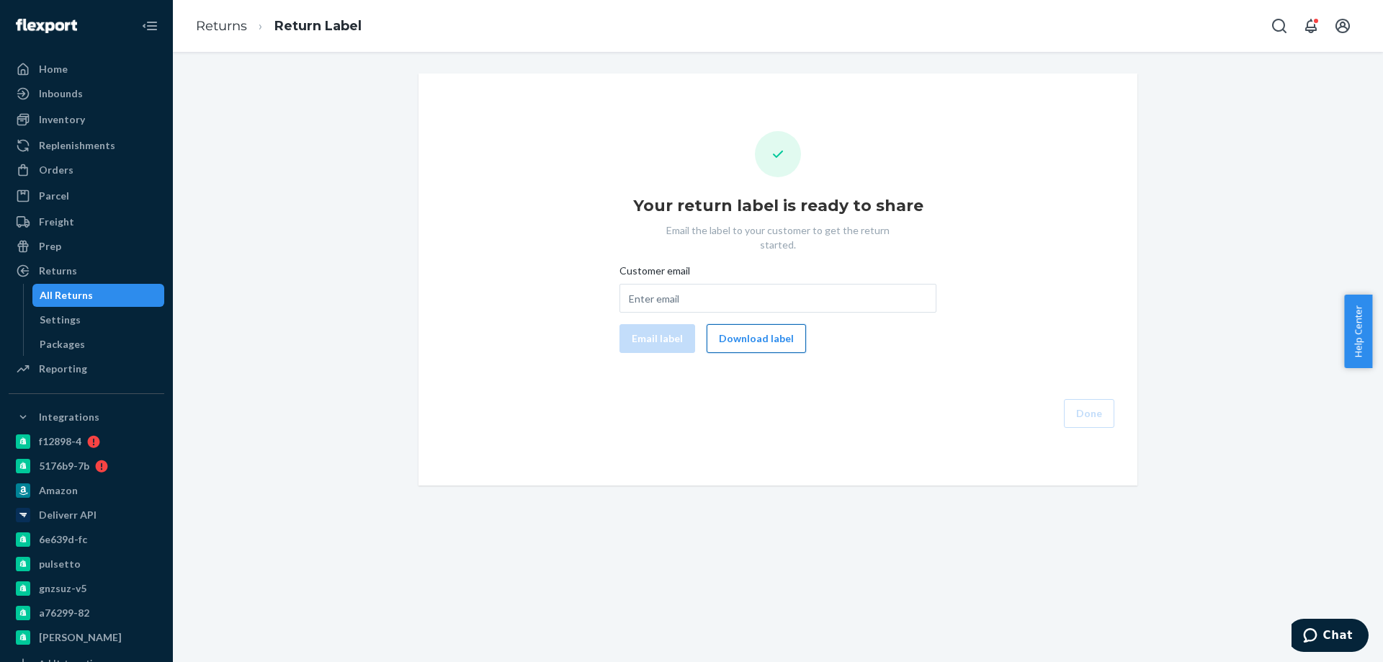
click at [753, 333] on button "Download label" at bounding box center [756, 338] width 99 height 29
click at [102, 164] on div "Orders" at bounding box center [86, 170] width 153 height 20
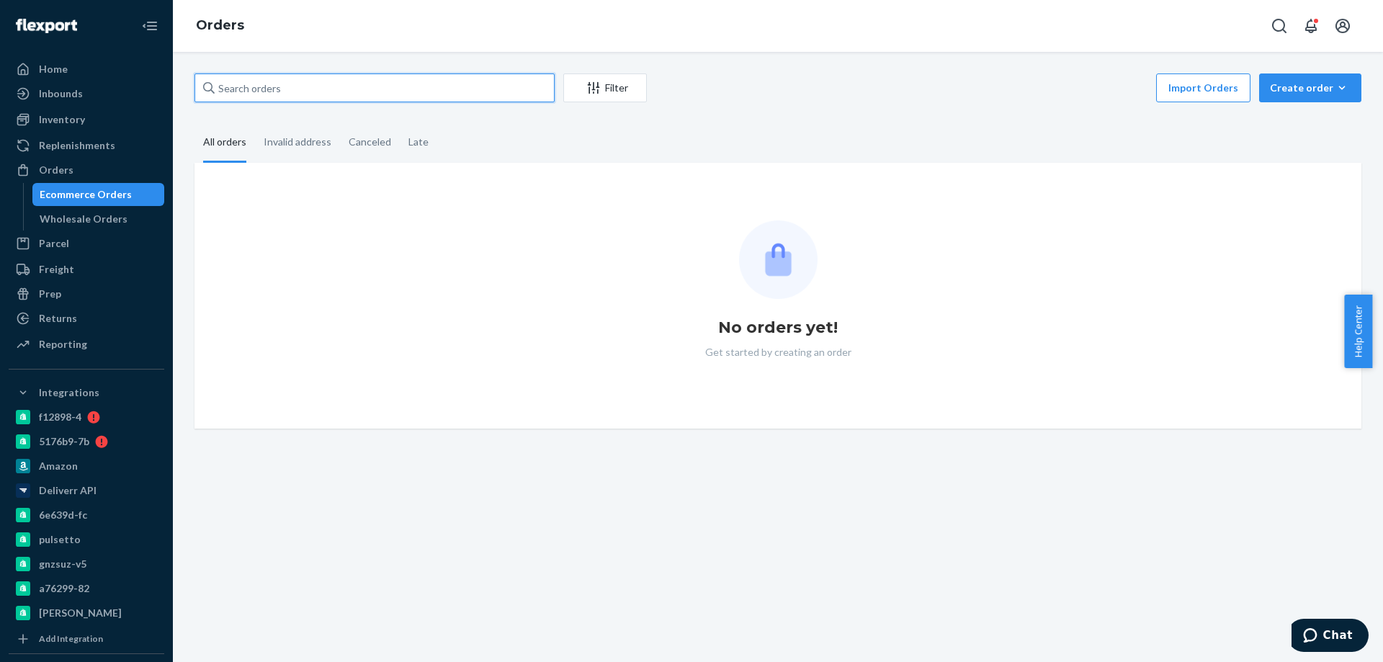
click at [339, 95] on input "text" at bounding box center [375, 87] width 360 height 29
paste input "4046444"
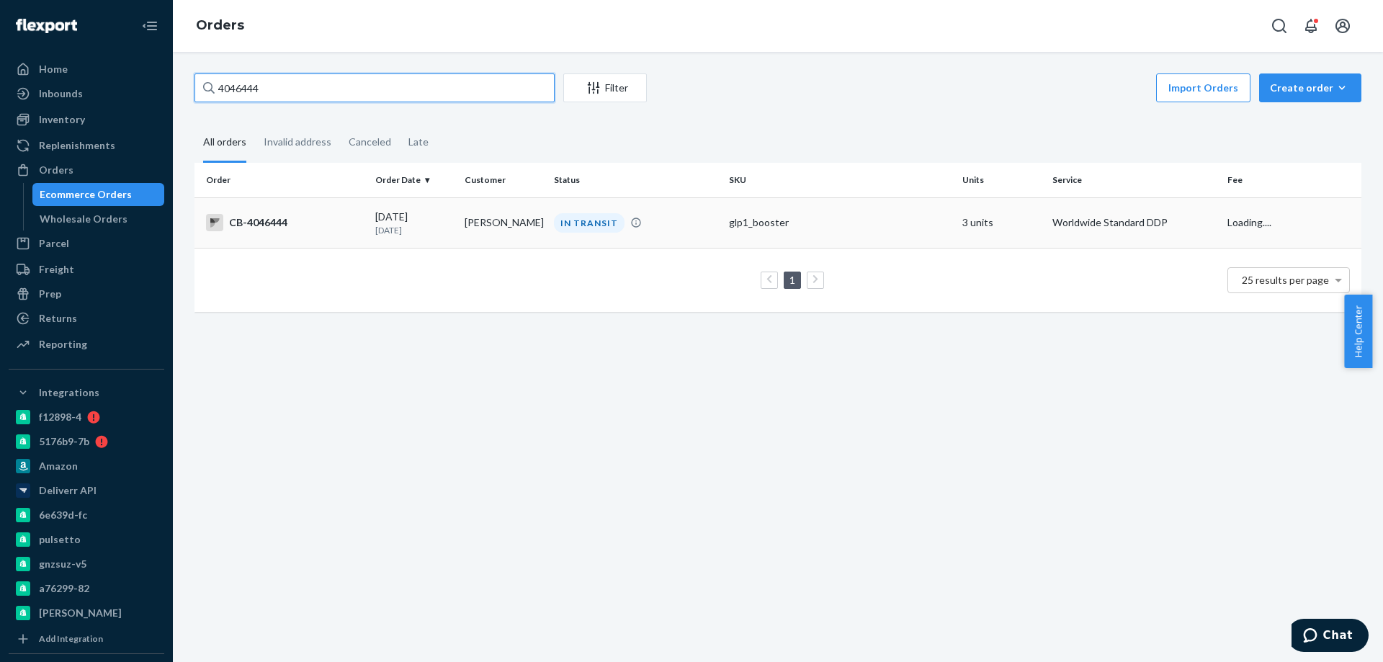
type input "4046444"
click at [509, 226] on td "Karin Jones" at bounding box center [503, 222] width 89 height 50
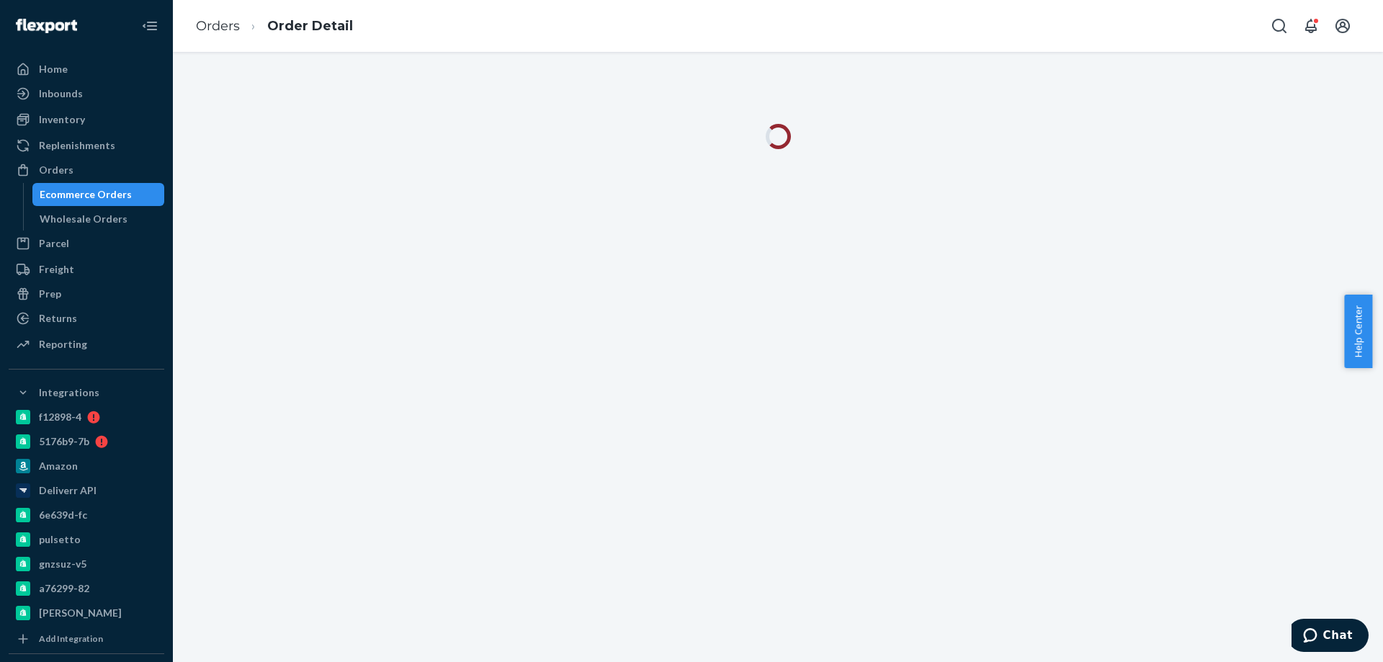
drag, startPoint x: 569, startPoint y: 356, endPoint x: 836, endPoint y: 145, distance: 340.0
click at [571, 356] on div at bounding box center [778, 357] width 1210 height 610
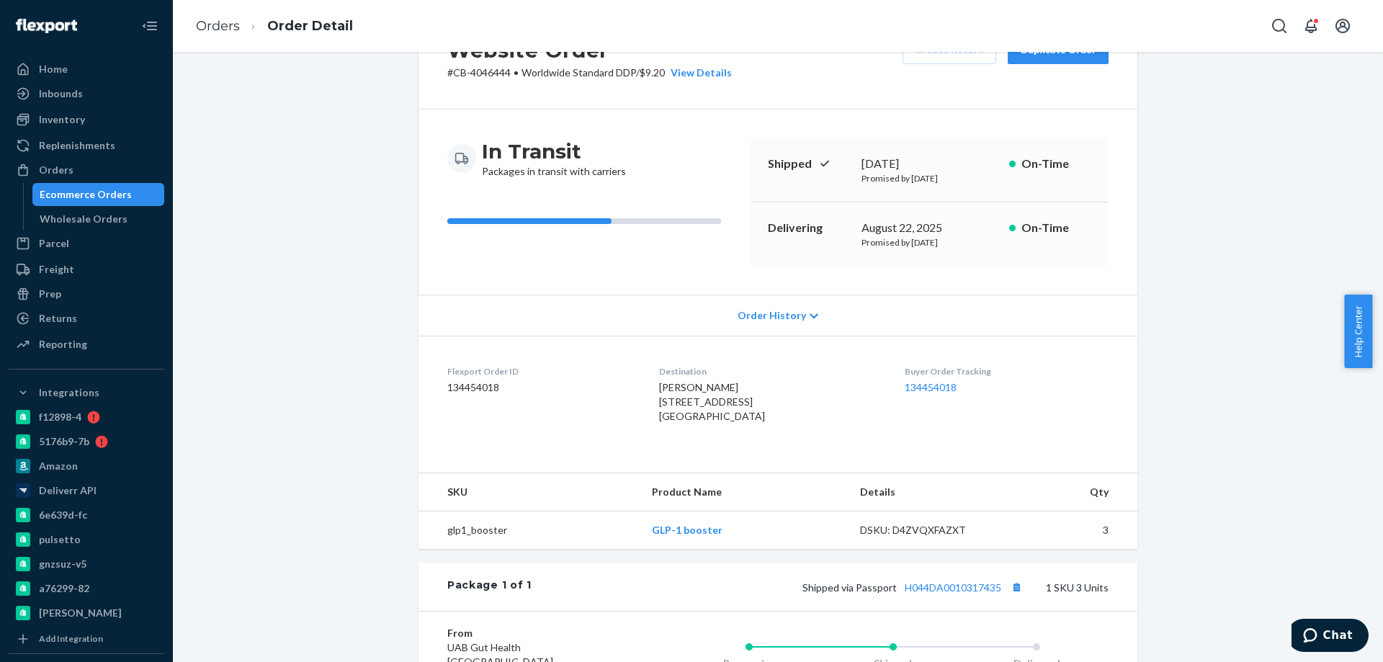
scroll to position [144, 0]
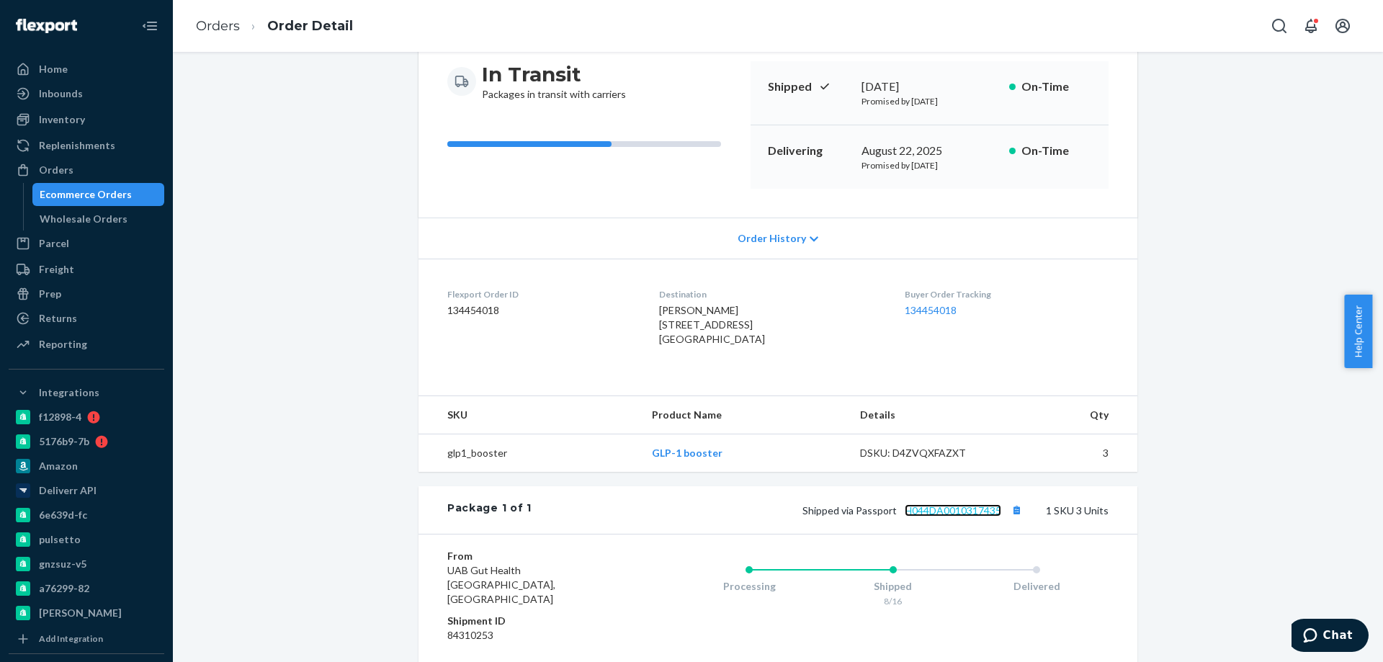
click at [950, 517] on link "H044DA0010317435" at bounding box center [953, 510] width 97 height 12
click at [100, 190] on div "Ecommerce Orders" at bounding box center [86, 194] width 92 height 14
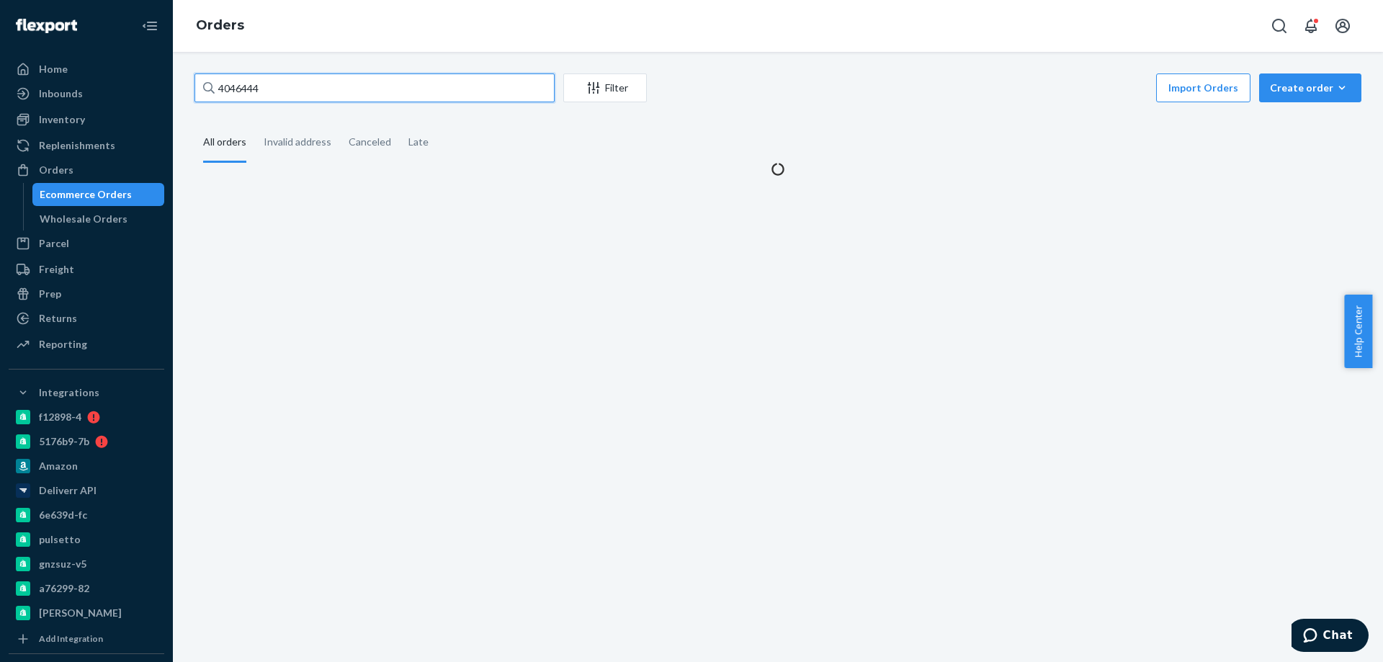
drag, startPoint x: 357, startPoint y: 91, endPoint x: 60, endPoint y: 81, distance: 297.0
click at [163, 84] on div "Home Inbounds Shipping Plans Problems Inventory Products Branded Packaging Repl…" at bounding box center [691, 331] width 1383 height 662
paste input "0503"
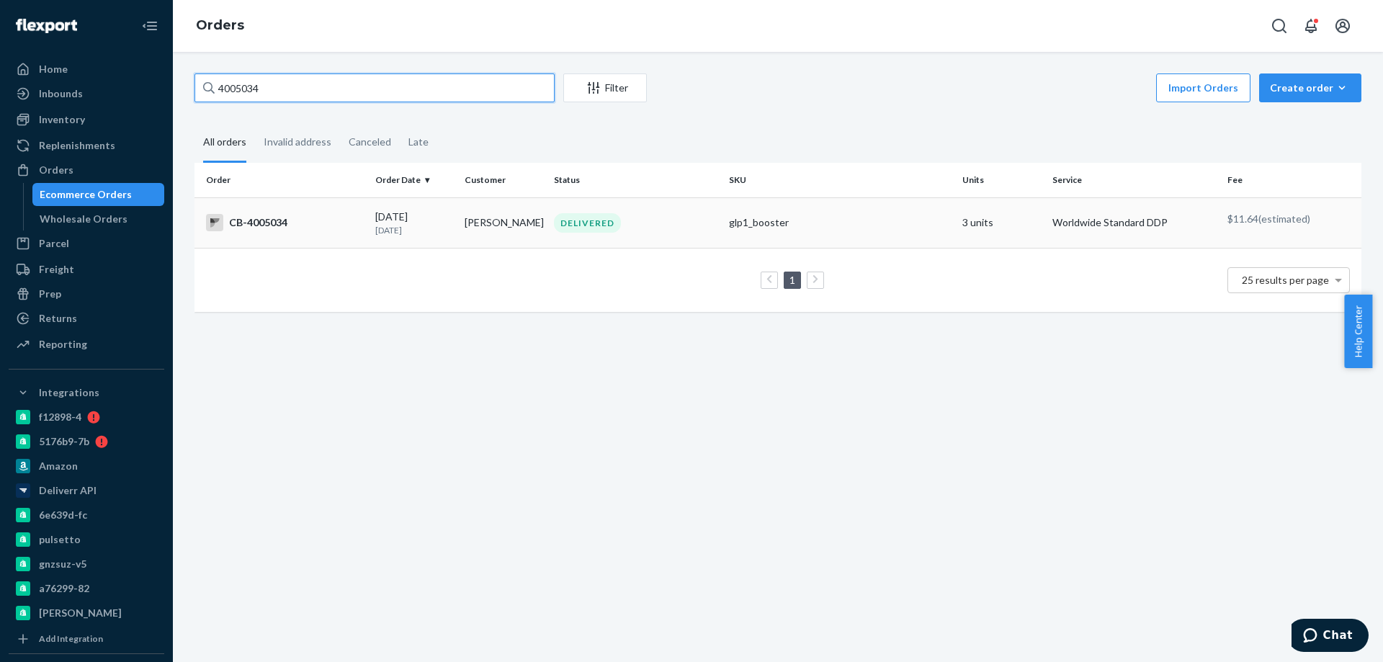
type input "4005034"
click at [459, 228] on td "Brad Crosson" at bounding box center [503, 222] width 89 height 50
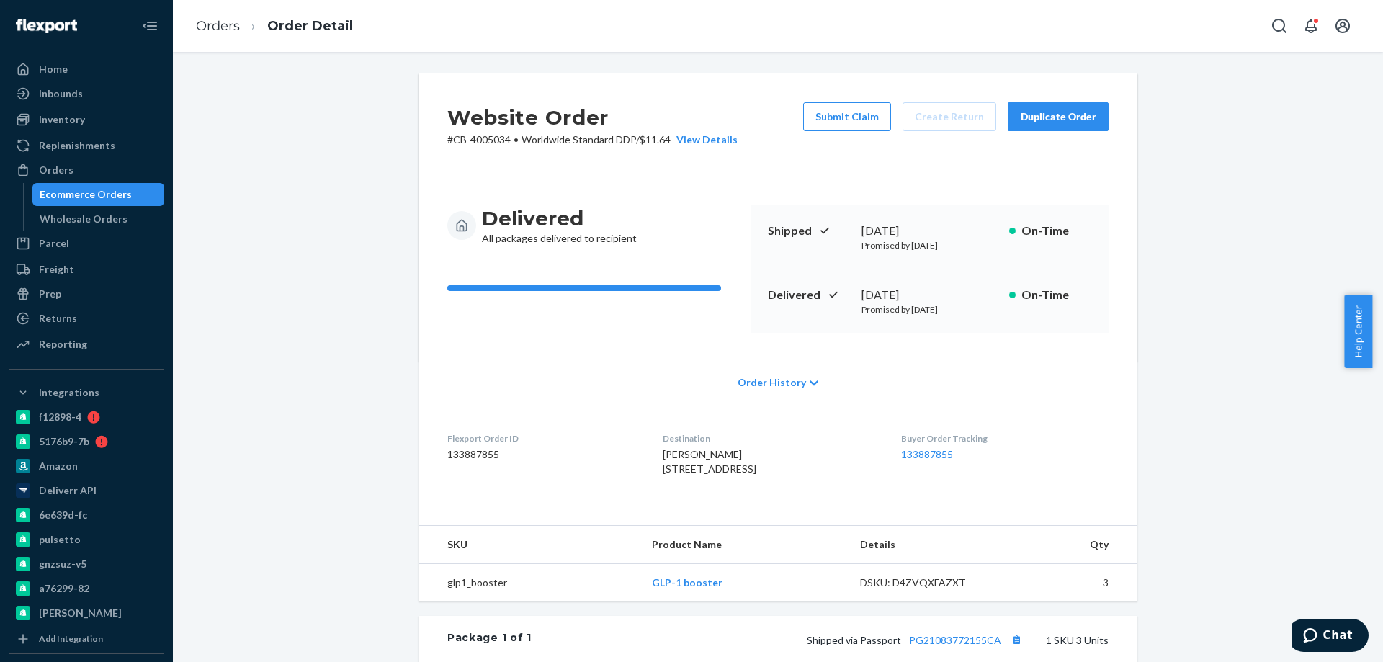
click at [115, 187] on div "Ecommerce Orders" at bounding box center [99, 194] width 130 height 20
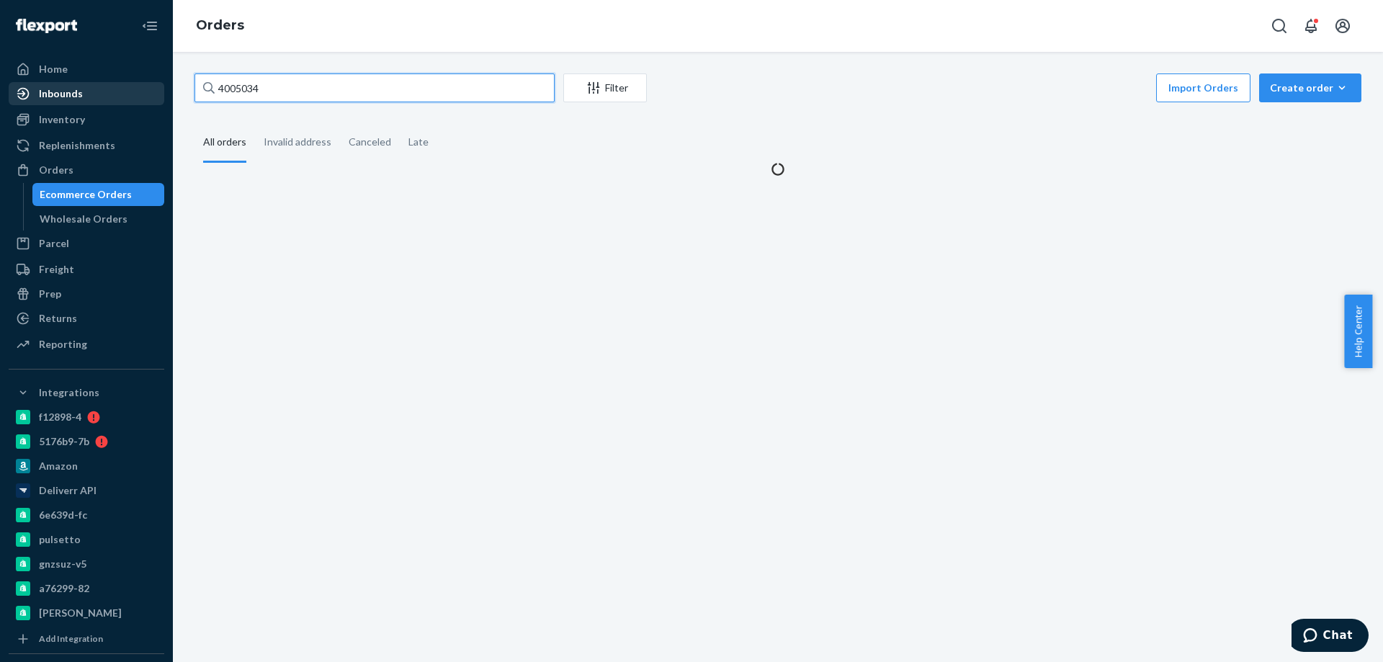
drag, startPoint x: 281, startPoint y: 94, endPoint x: 90, endPoint y: 82, distance: 191.3
click at [112, 84] on div "Home Inbounds Shipping Plans Problems Inventory Products Branded Packaging Repl…" at bounding box center [691, 331] width 1383 height 662
paste input "text"
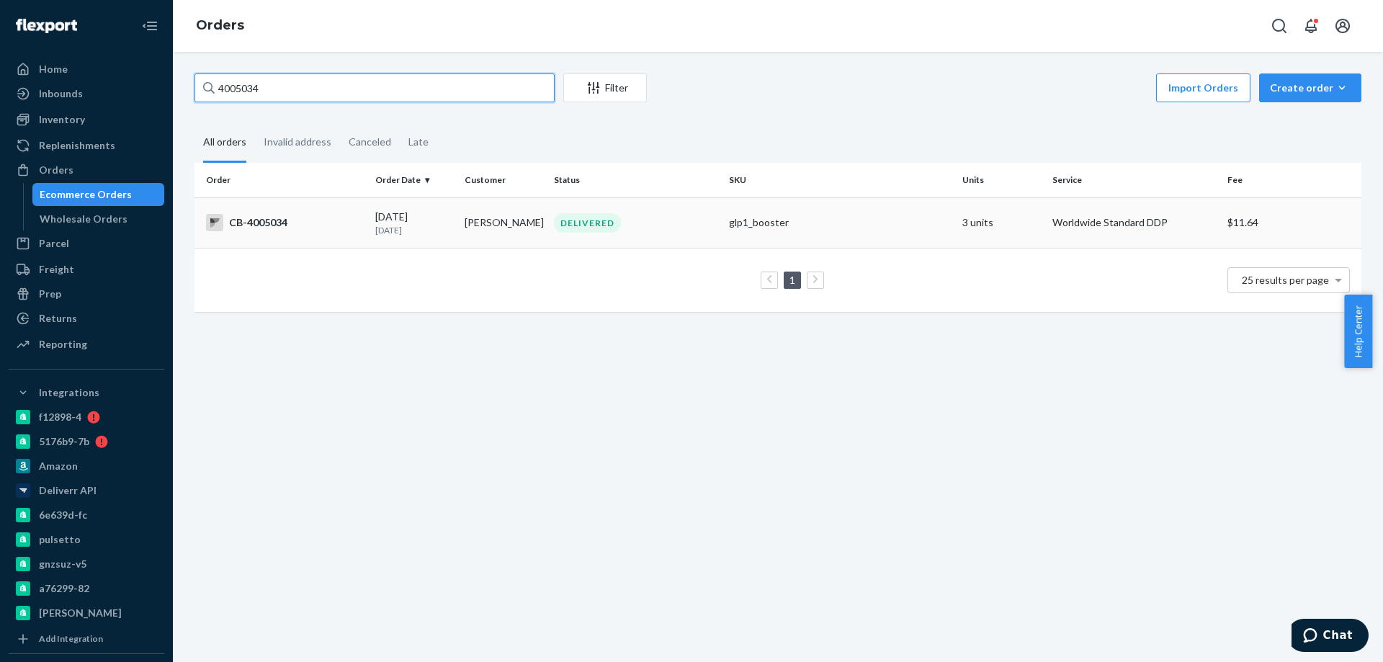
type input "4005034"
click at [463, 234] on td "Brad Crosson" at bounding box center [503, 222] width 89 height 50
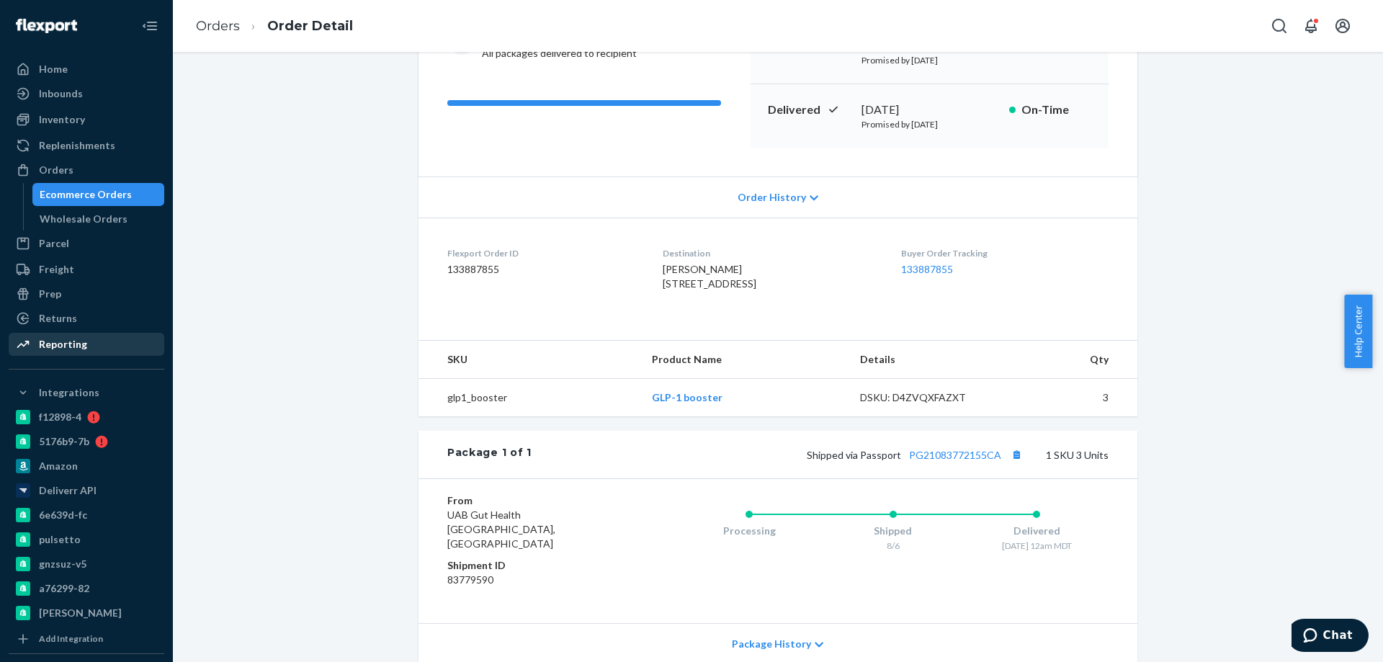
scroll to position [5, 0]
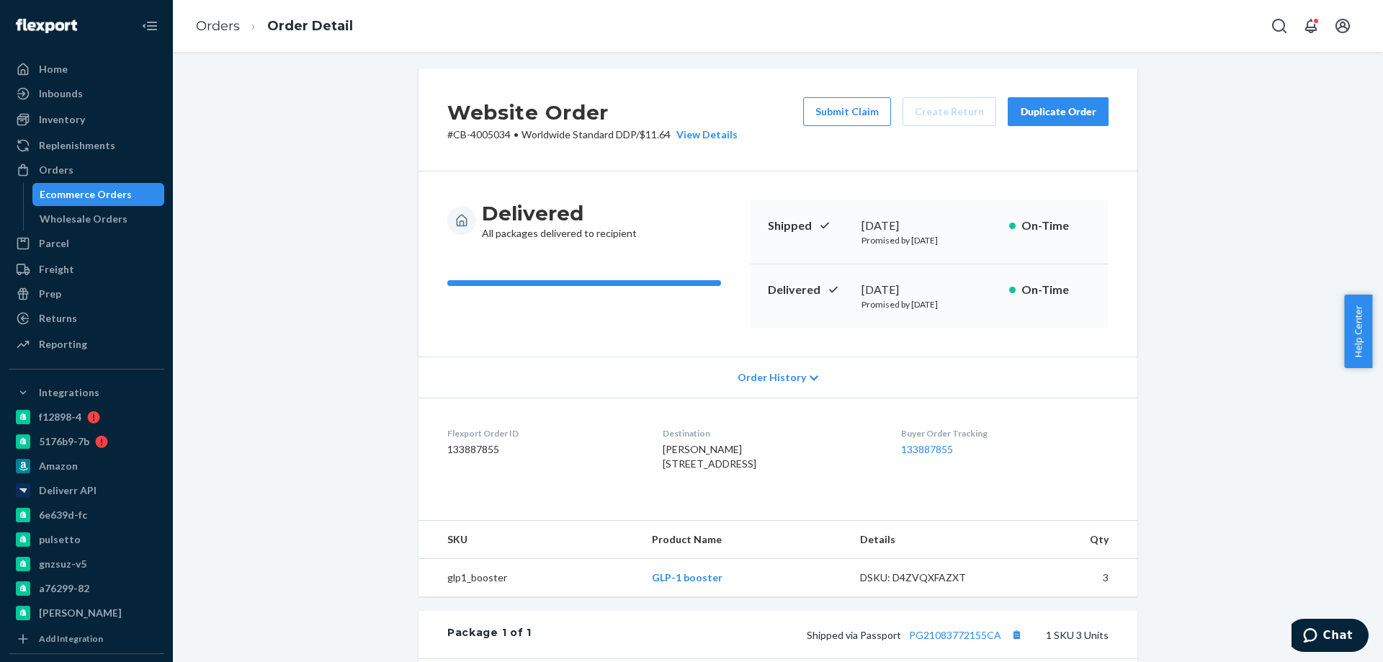
click at [96, 199] on div "Ecommerce Orders" at bounding box center [86, 194] width 92 height 14
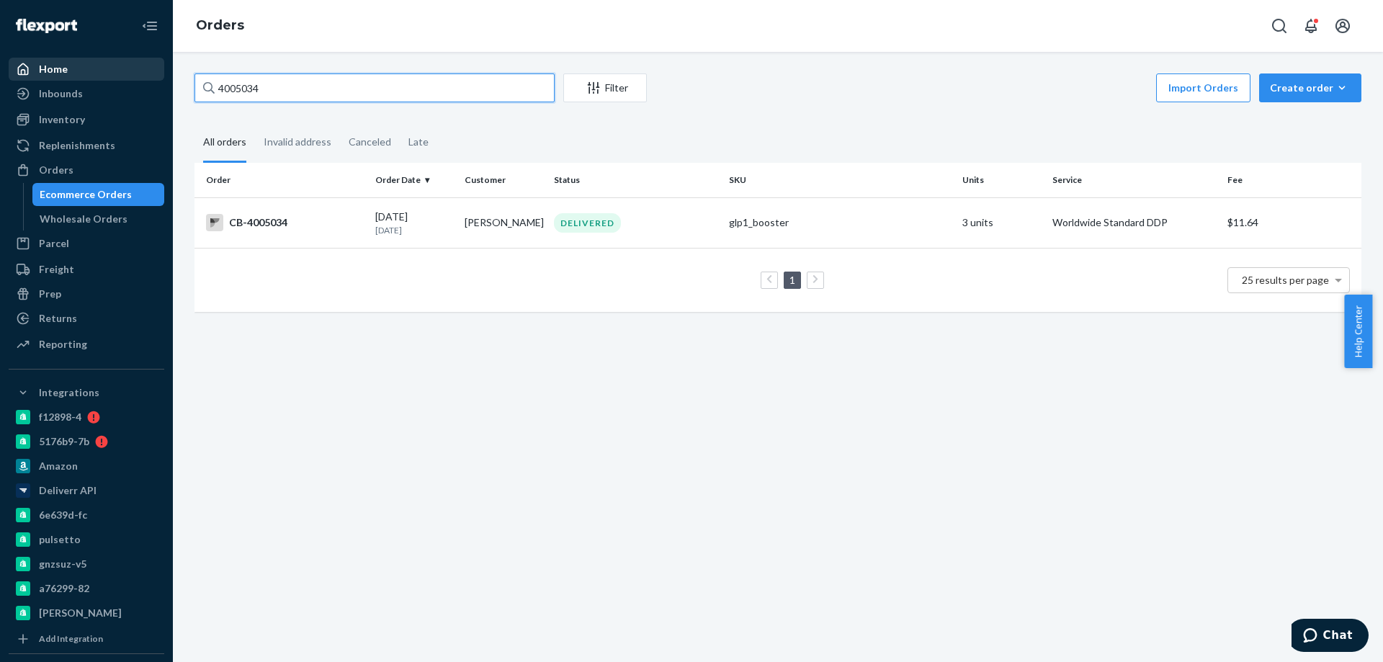
drag, startPoint x: 324, startPoint y: 84, endPoint x: 30, endPoint y: 76, distance: 294.0
click at [66, 81] on div "Home Inbounds Shipping Plans Problems Inventory Products Branded Packaging Repl…" at bounding box center [691, 331] width 1383 height 662
paste input "400868"
type input "4008684"
click at [517, 236] on td "Jason Eslinger" at bounding box center [503, 222] width 89 height 50
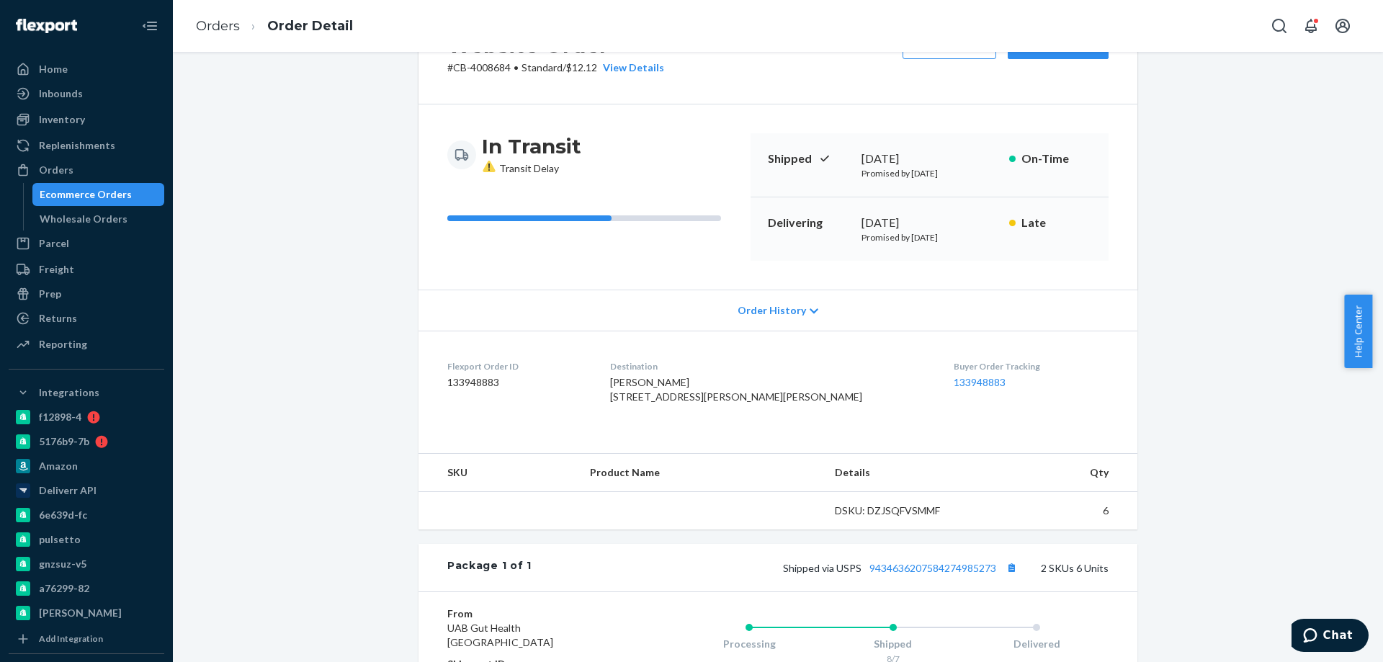
scroll to position [144, 0]
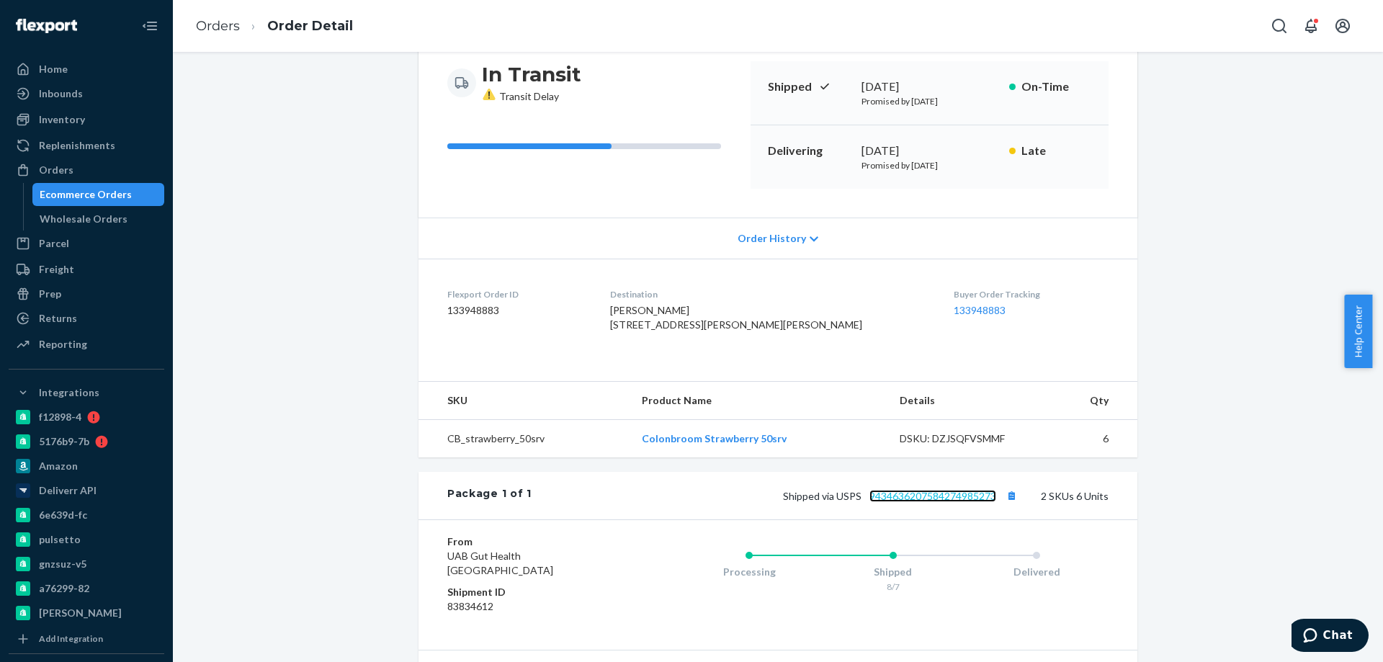
click at [920, 502] on link "9434636207584274985273" at bounding box center [933, 496] width 127 height 12
click at [941, 502] on link "9434636207584274985273" at bounding box center [933, 496] width 127 height 12
copy link "273"
copy link "07584274985273"
copy link "4636207584274985273"
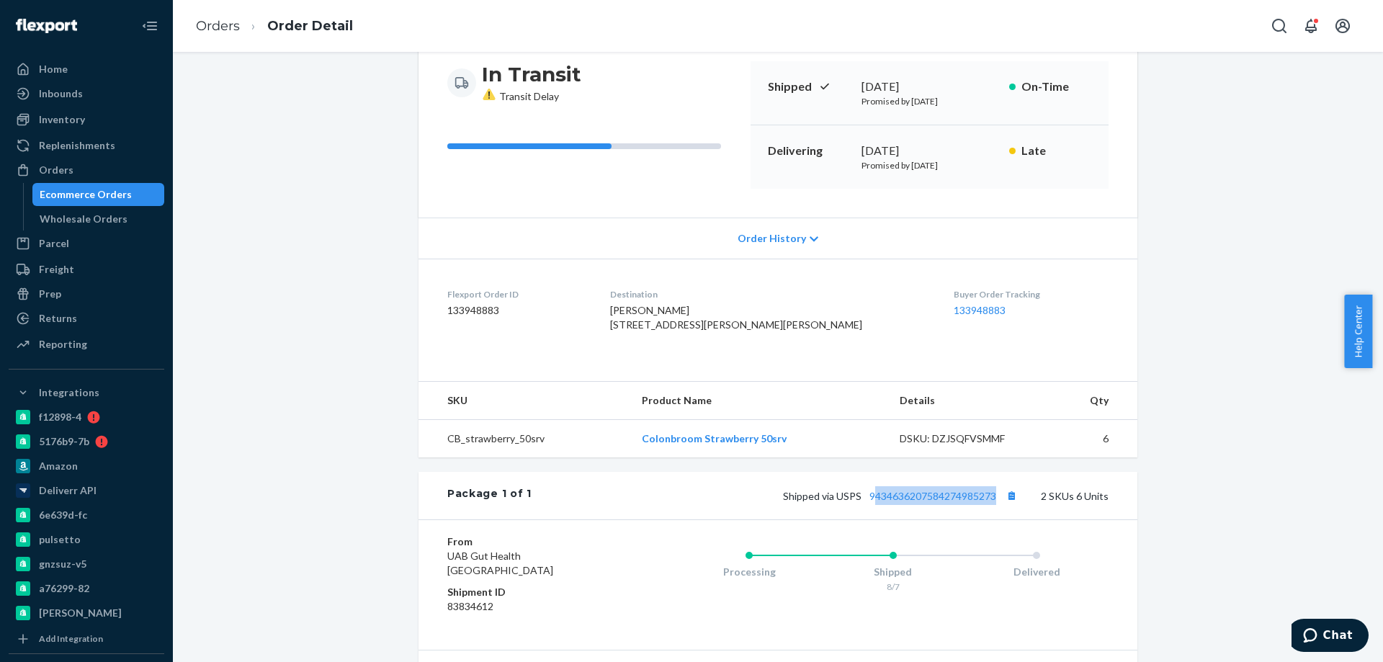
copy link "434636207584274985273"
copy link "9434636207584274985273"
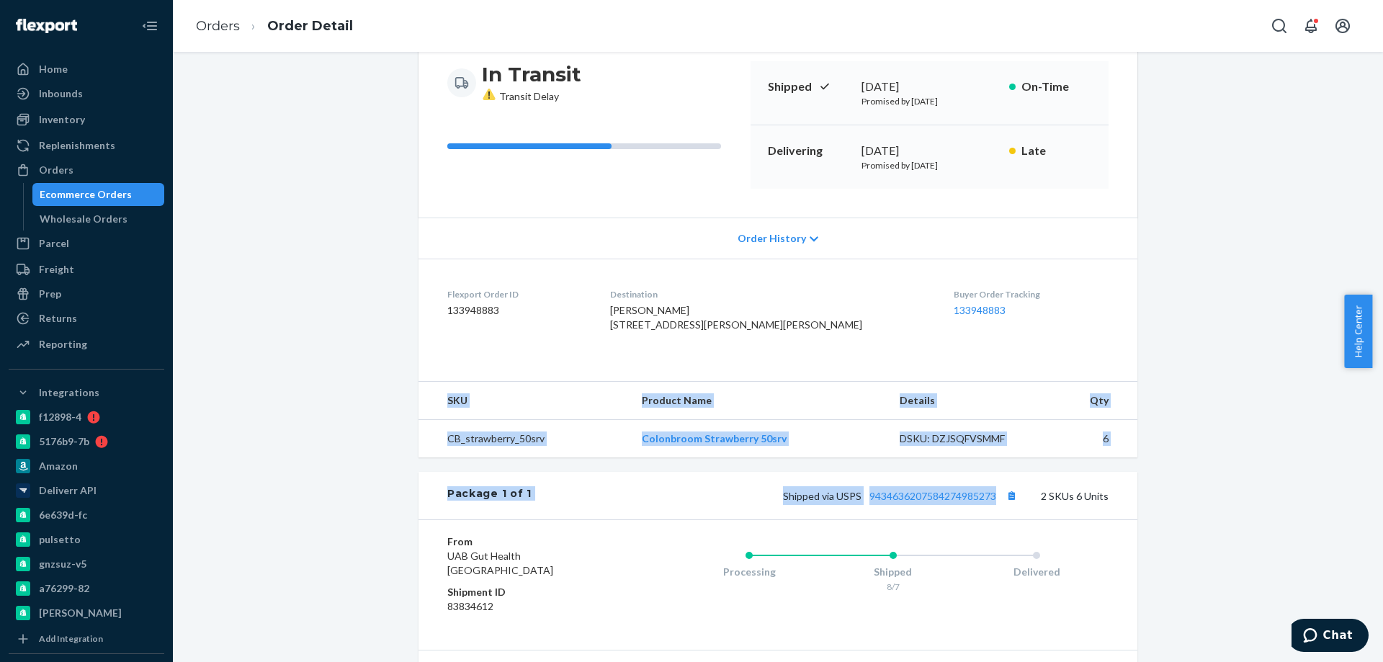
drag, startPoint x: 976, startPoint y: 536, endPoint x: 1197, endPoint y: 352, distance: 287.0
click at [1205, 369] on div "Website Order # CB-4008684 • Standard / $12.12 View Details Create Return Dupli…" at bounding box center [778, 403] width 1189 height 948
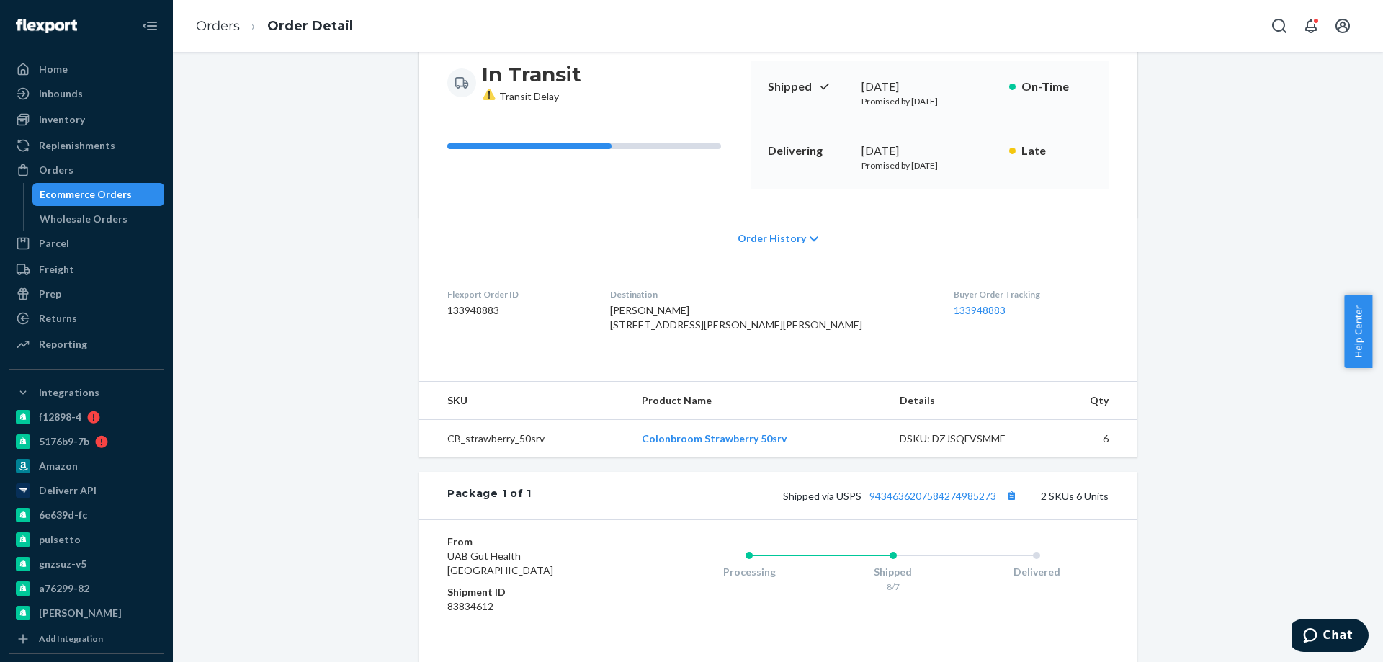
click at [295, 264] on div "Website Order # CB-4008684 • Standard / $12.12 View Details Create Return Dupli…" at bounding box center [778, 403] width 1189 height 948
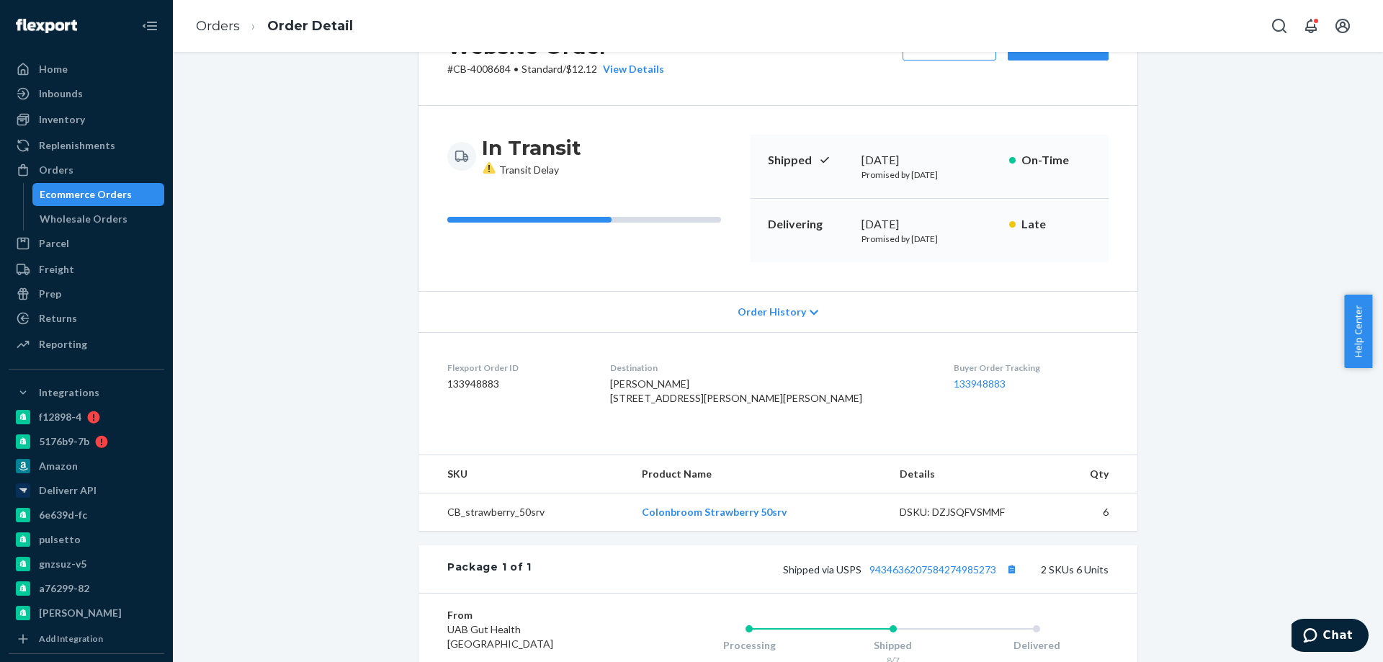
scroll to position [0, 0]
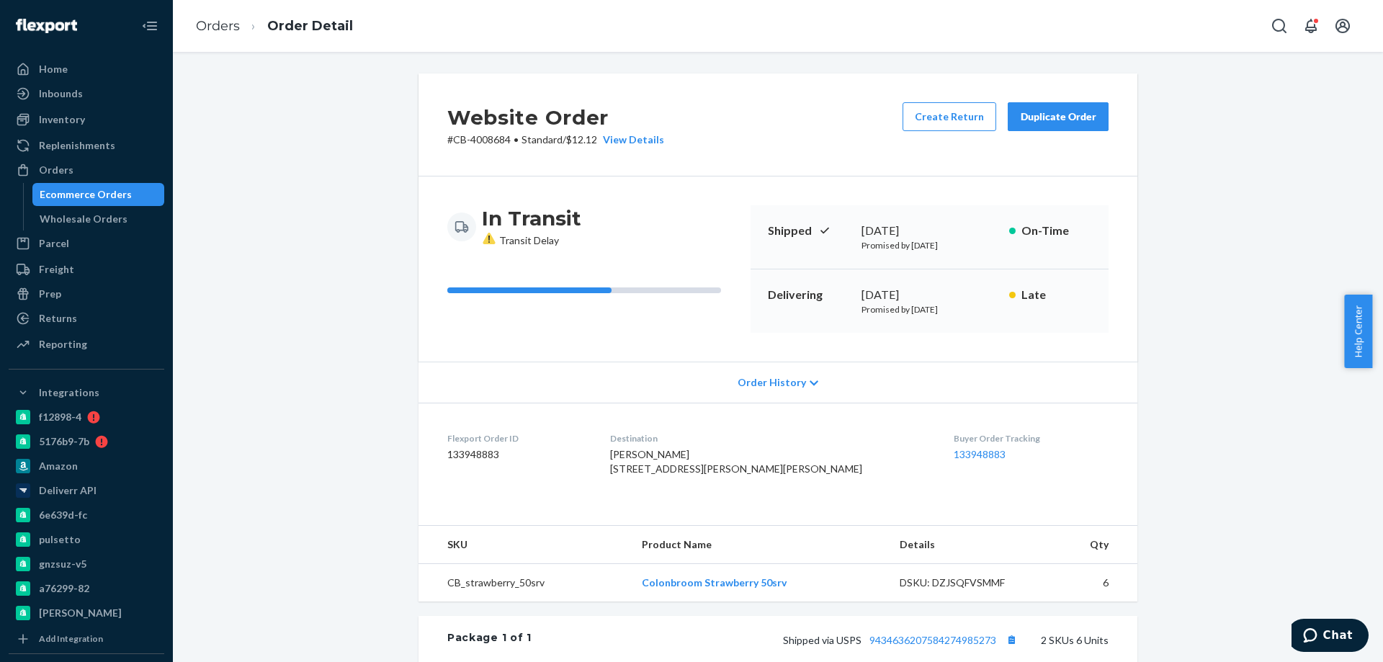
click at [75, 191] on div "Ecommerce Orders" at bounding box center [86, 194] width 92 height 14
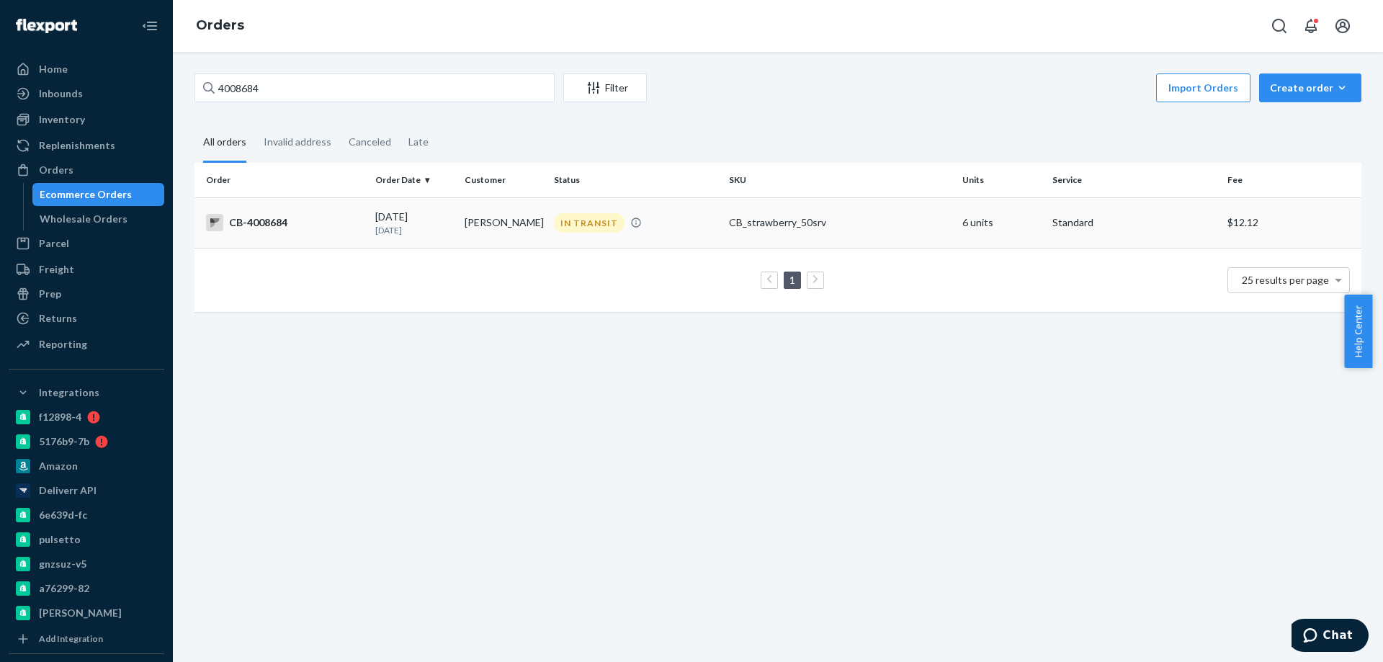
click at [466, 241] on td "Jason Eslinger" at bounding box center [503, 222] width 89 height 50
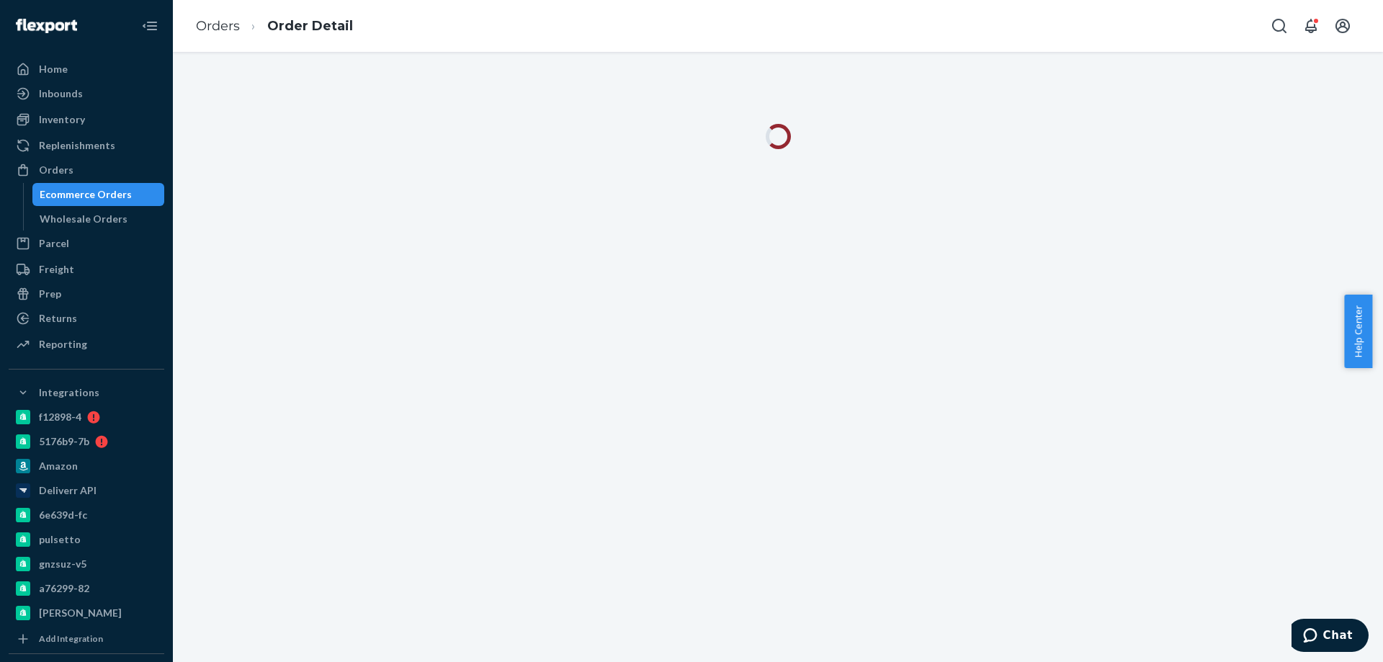
click at [613, 45] on div "Orders Order Detail" at bounding box center [778, 26] width 1210 height 52
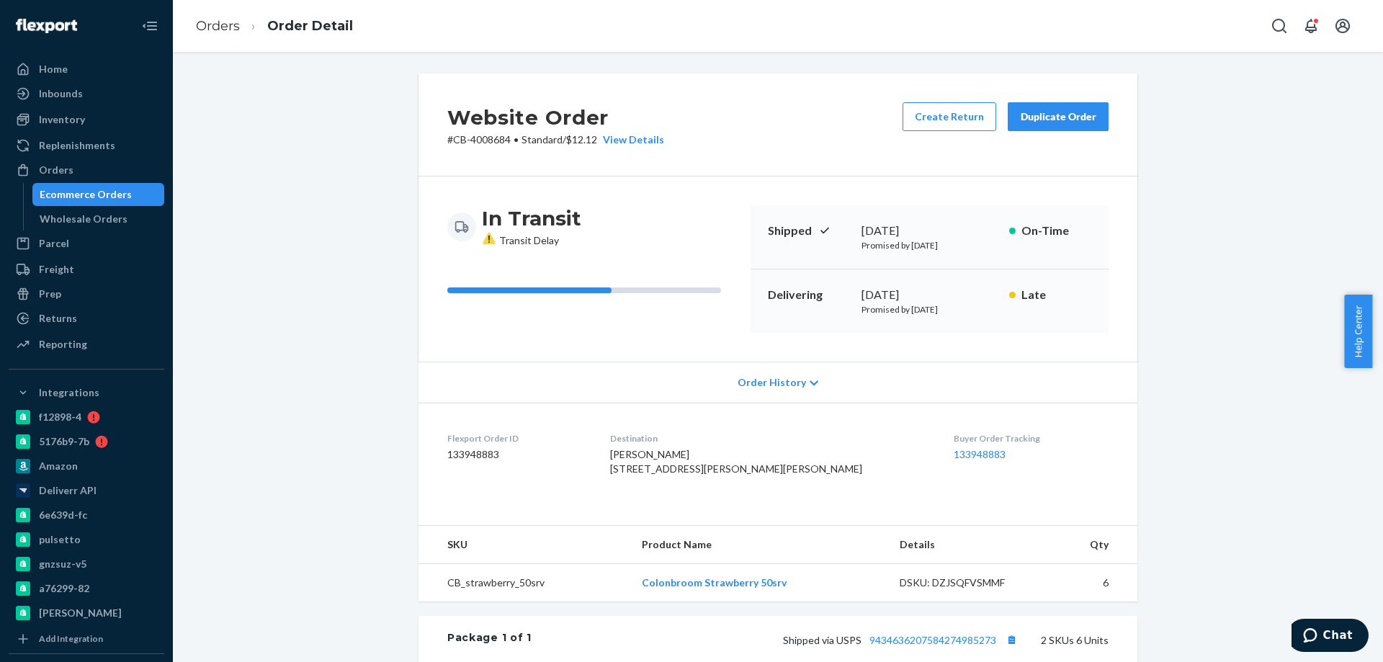
drag, startPoint x: 291, startPoint y: 200, endPoint x: 300, endPoint y: 189, distance: 14.3
click at [297, 194] on div "Website Order # CB-4008684 • Standard / $12.12 View Details Create Return Dupli…" at bounding box center [778, 547] width 1189 height 948
click at [345, 579] on div "Website Order # CB-4008684 • Standard / $12.12 View Details Create Return Dupli…" at bounding box center [778, 547] width 1189 height 948
